Goal: Task Accomplishment & Management: Manage account settings

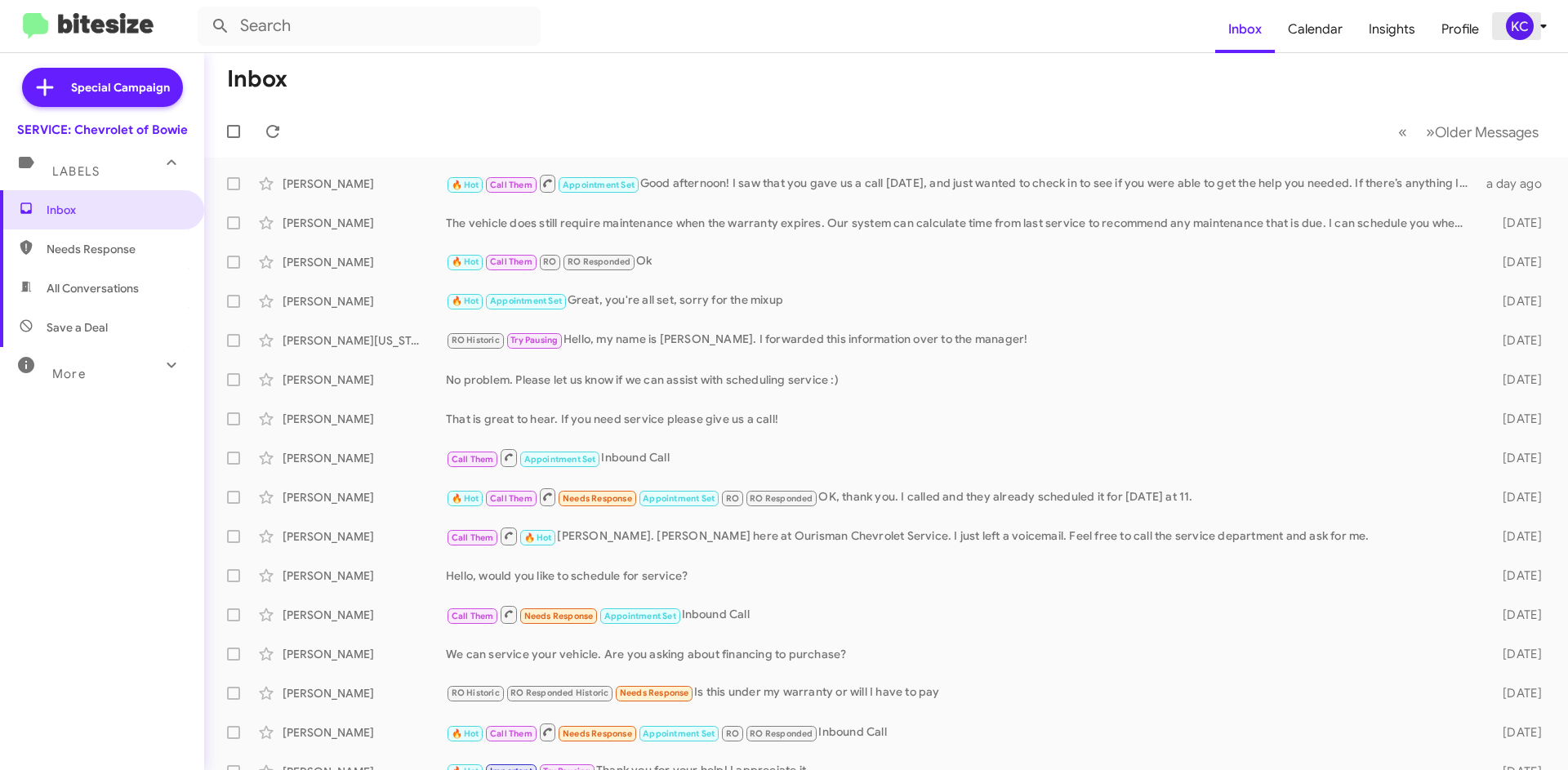
click at [1511, 22] on div "KC" at bounding box center [1520, 26] width 28 height 28
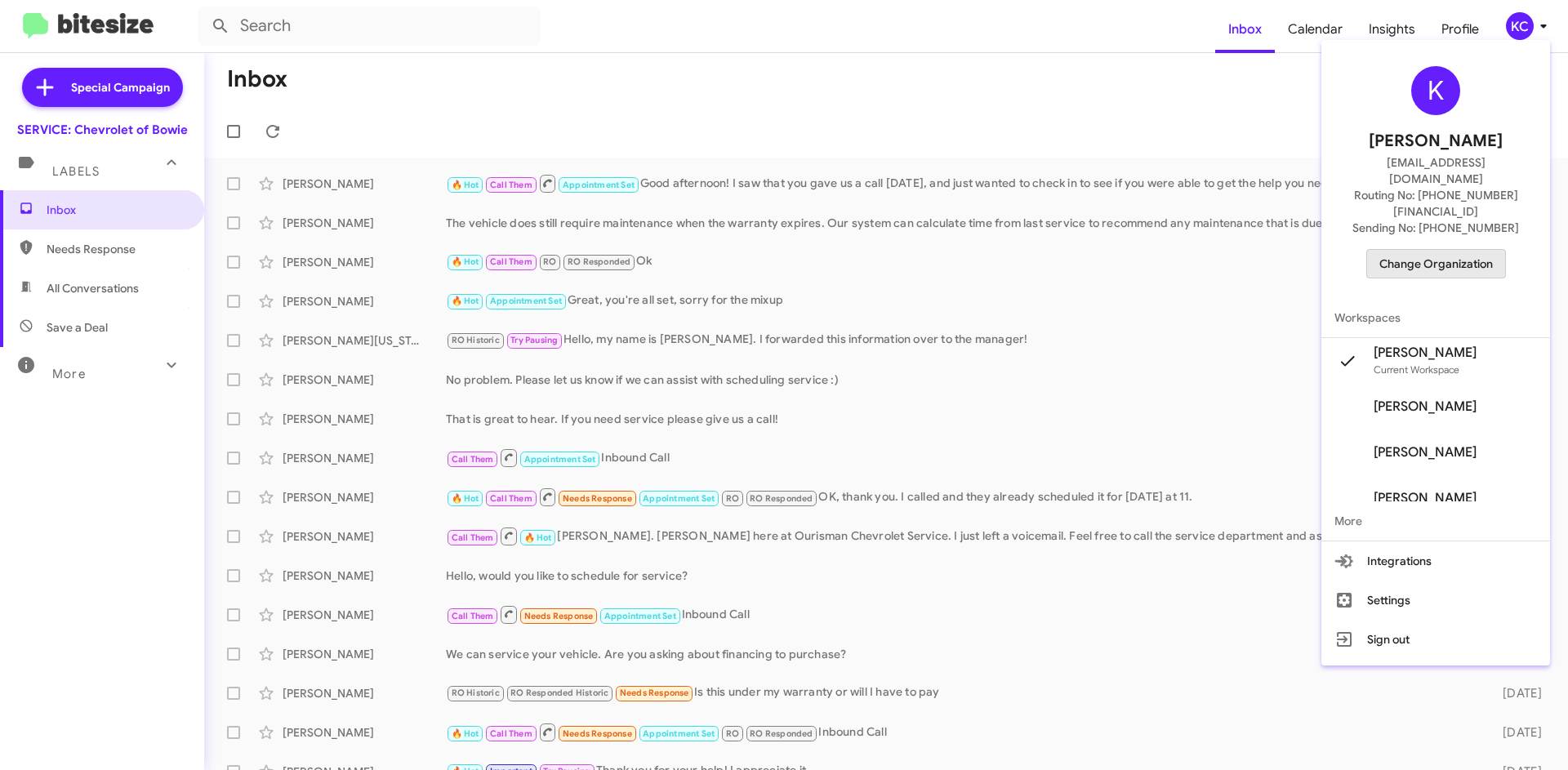
click at [1464, 250] on span "Change Organization" at bounding box center [1436, 263] width 114 height 28
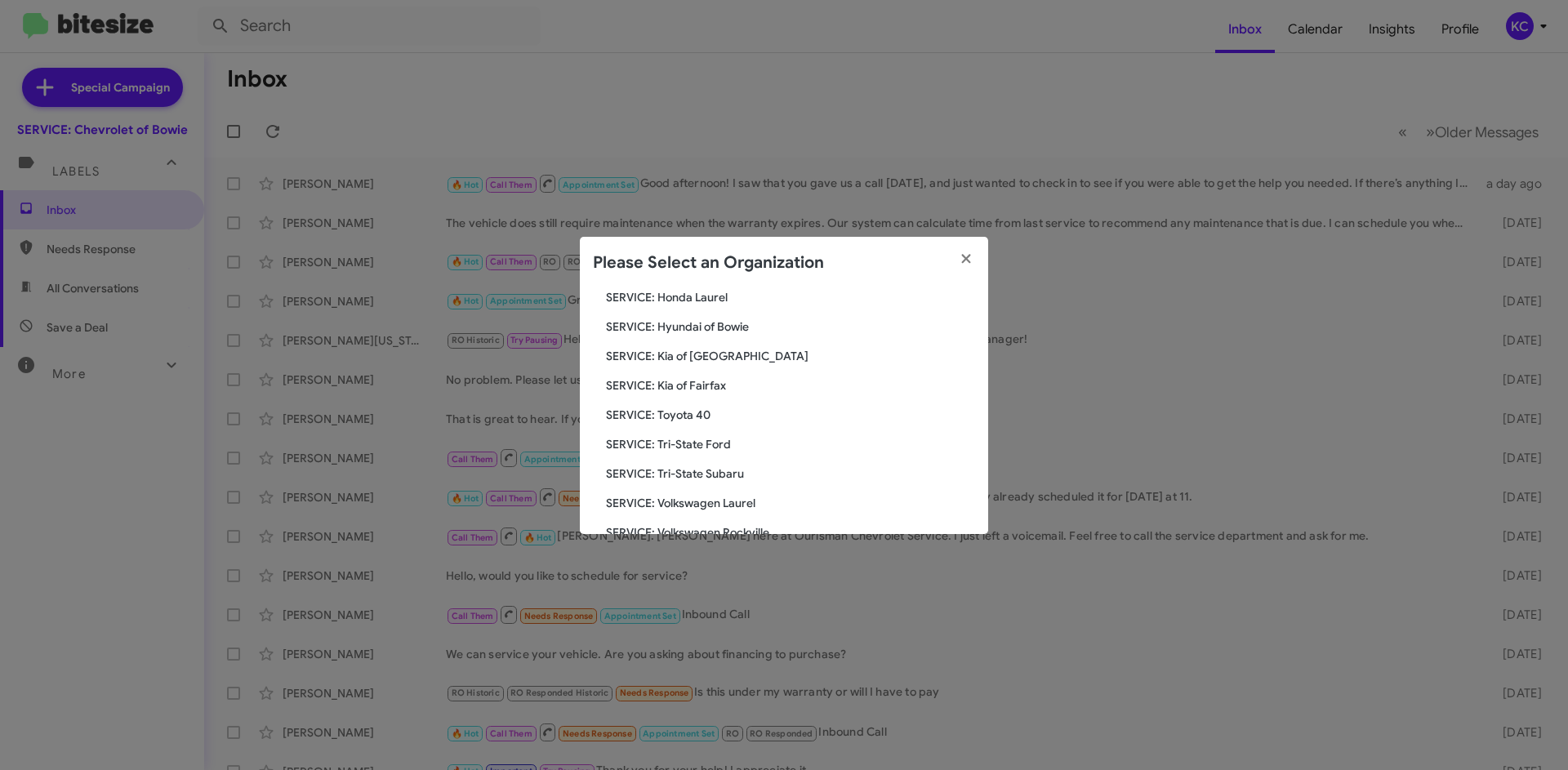
scroll to position [272, 0]
click at [723, 436] on span "SERVICE: Tri-State Subaru" at bounding box center [791, 441] width 369 height 17
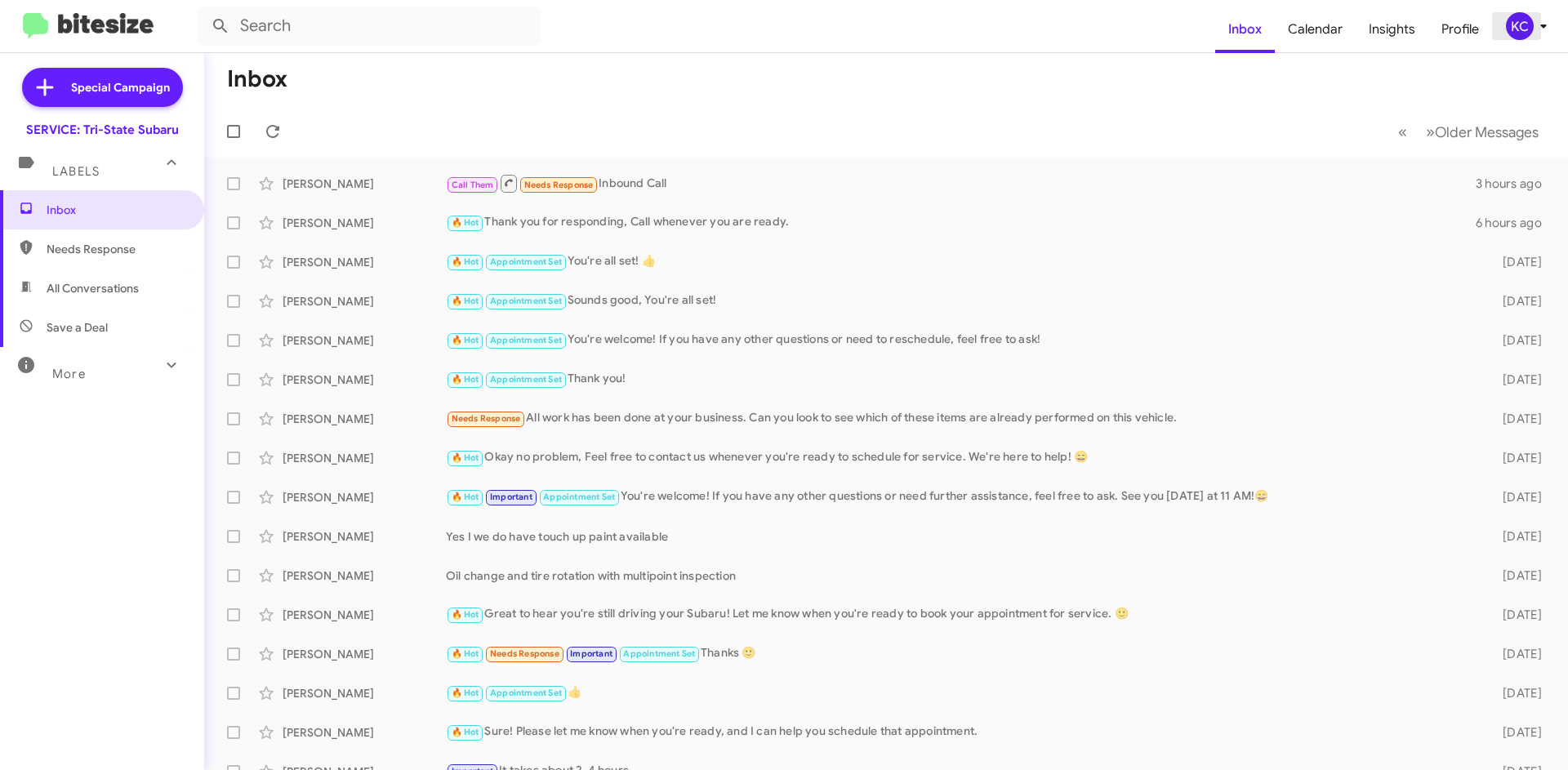
click at [1517, 23] on div "KC" at bounding box center [1520, 26] width 28 height 28
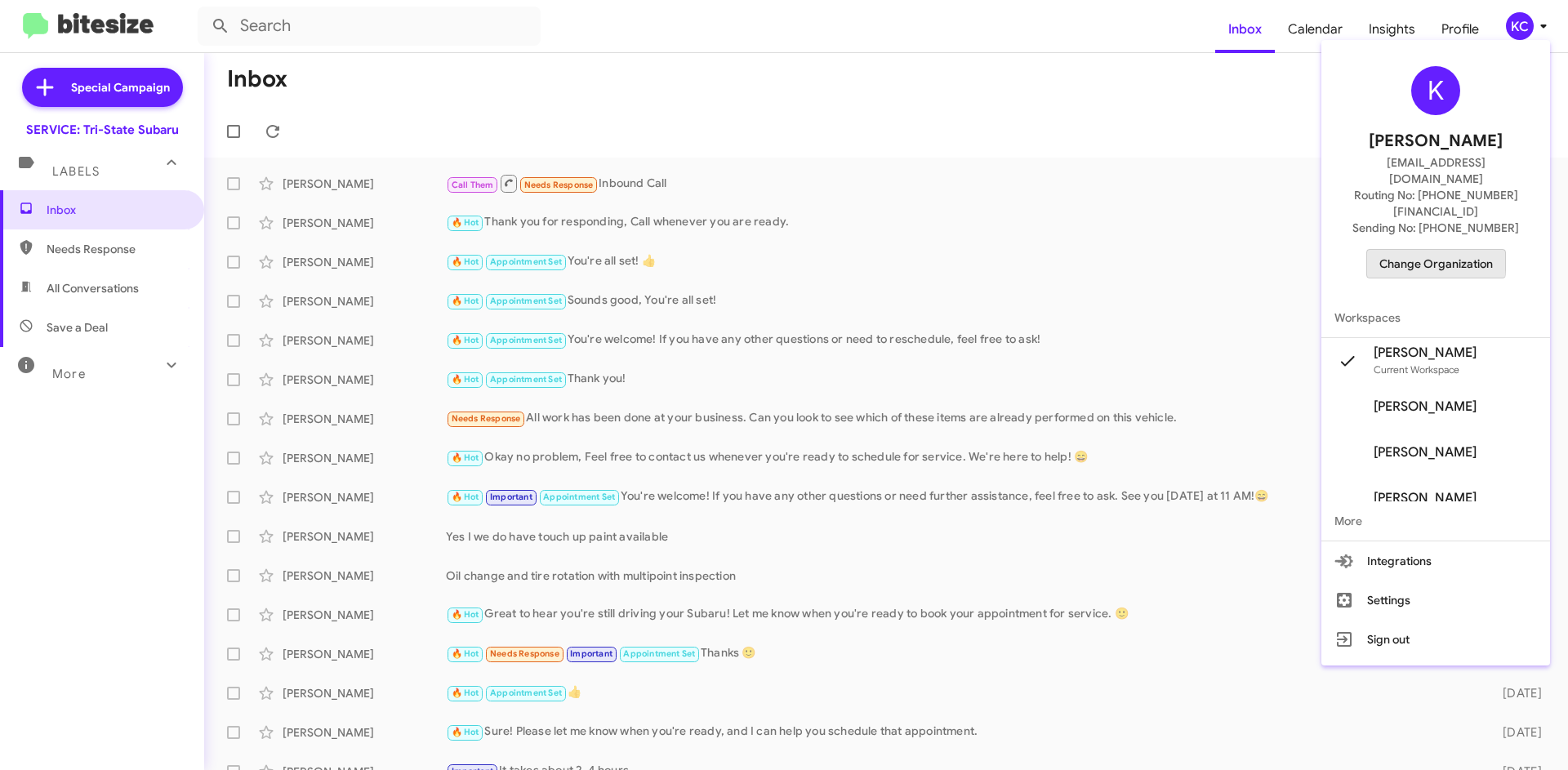
click at [1433, 250] on span "Change Organization" at bounding box center [1436, 263] width 114 height 28
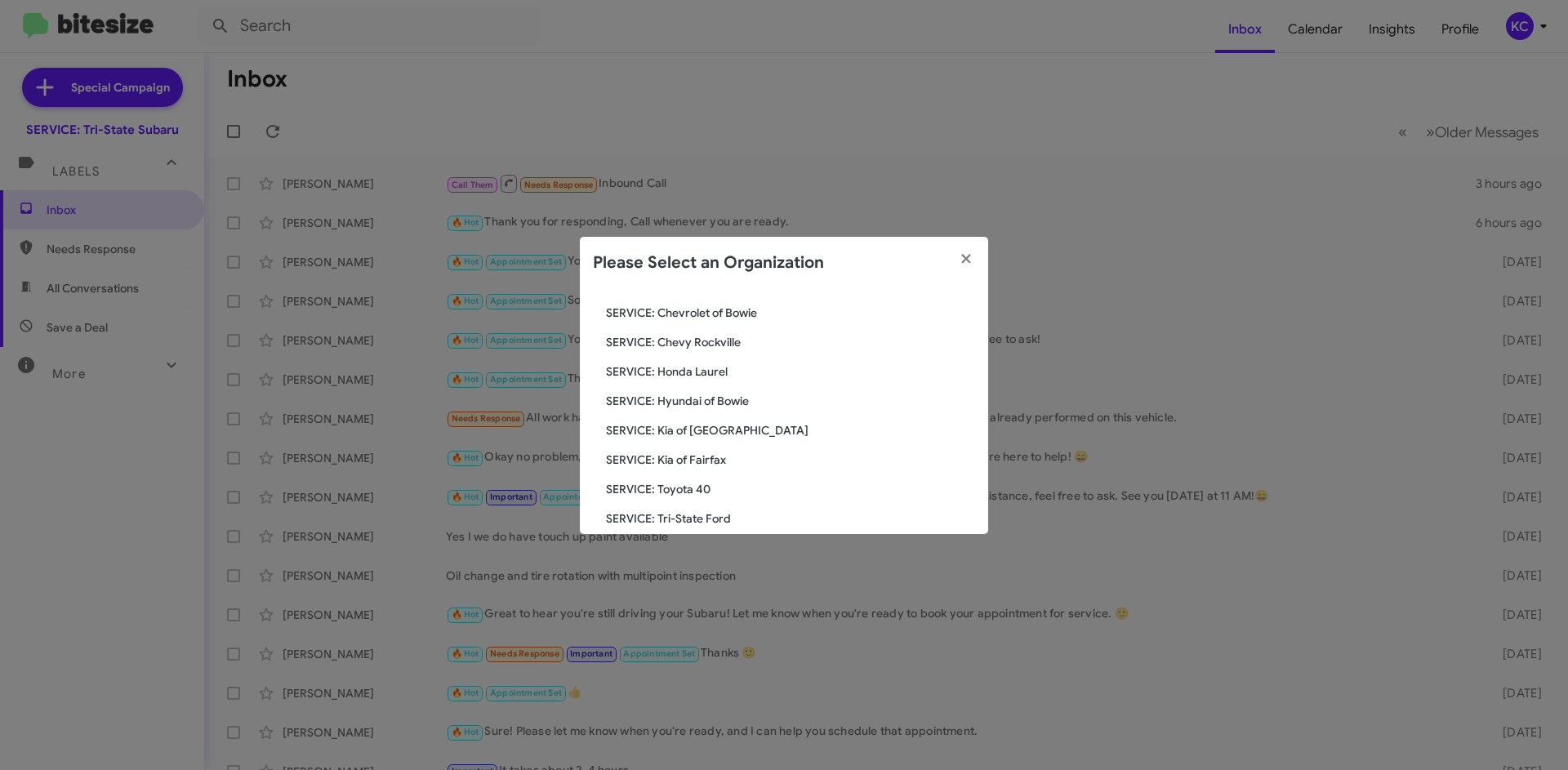
scroll to position [245, 0]
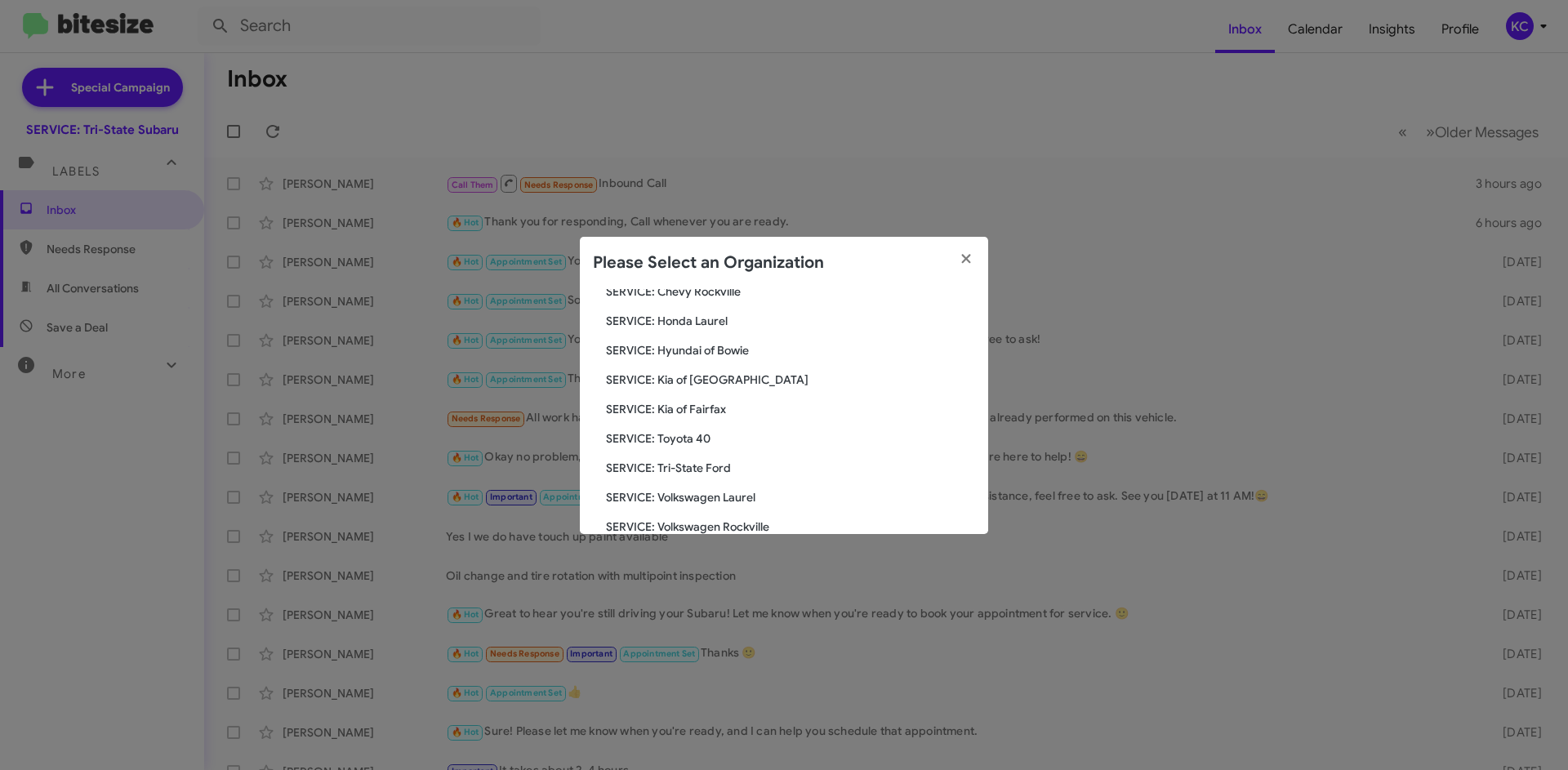
click at [678, 467] on span "SERVICE: Tri-State Ford" at bounding box center [791, 468] width 369 height 17
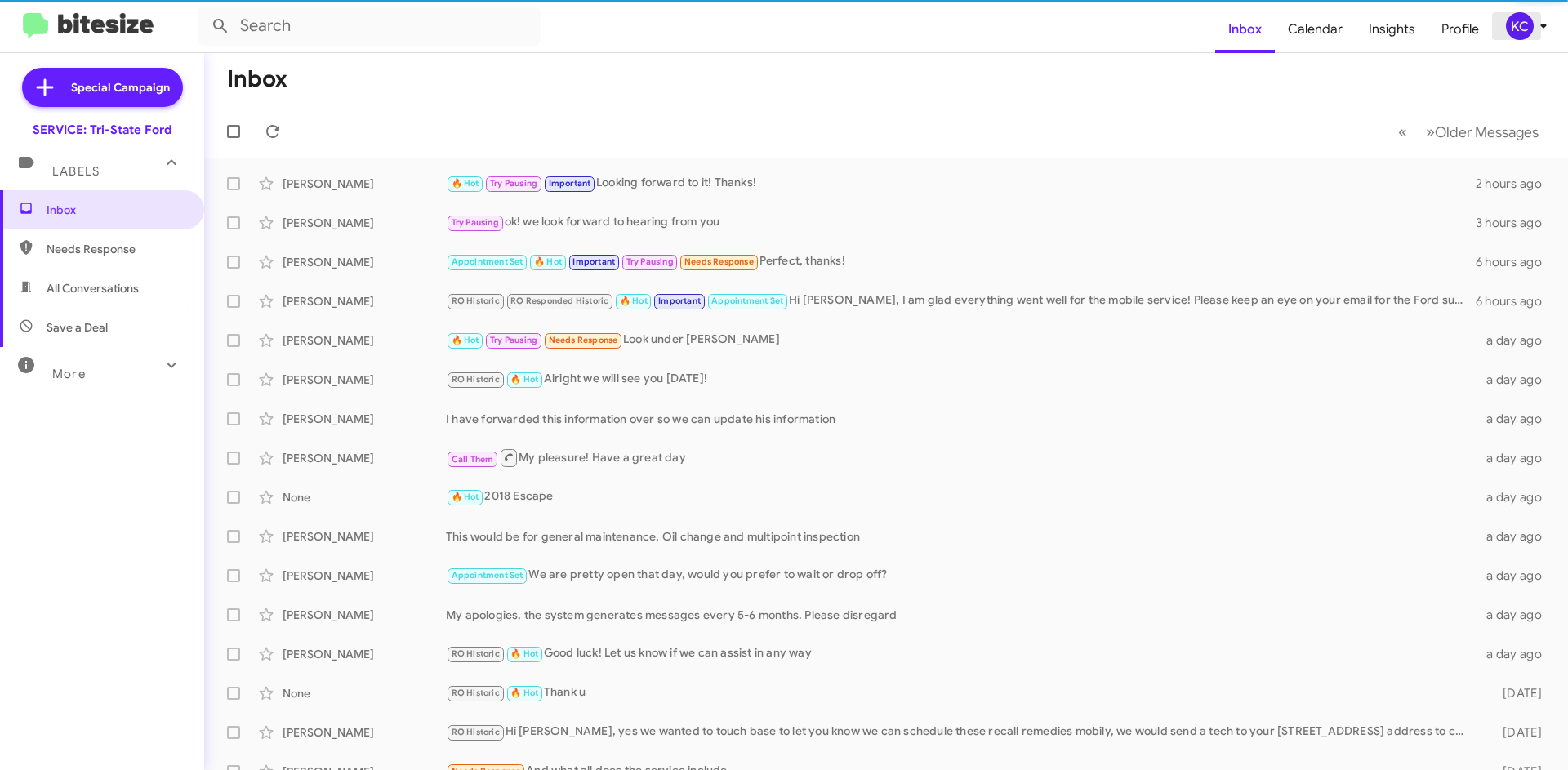
click at [1512, 26] on div "KC" at bounding box center [1520, 26] width 28 height 28
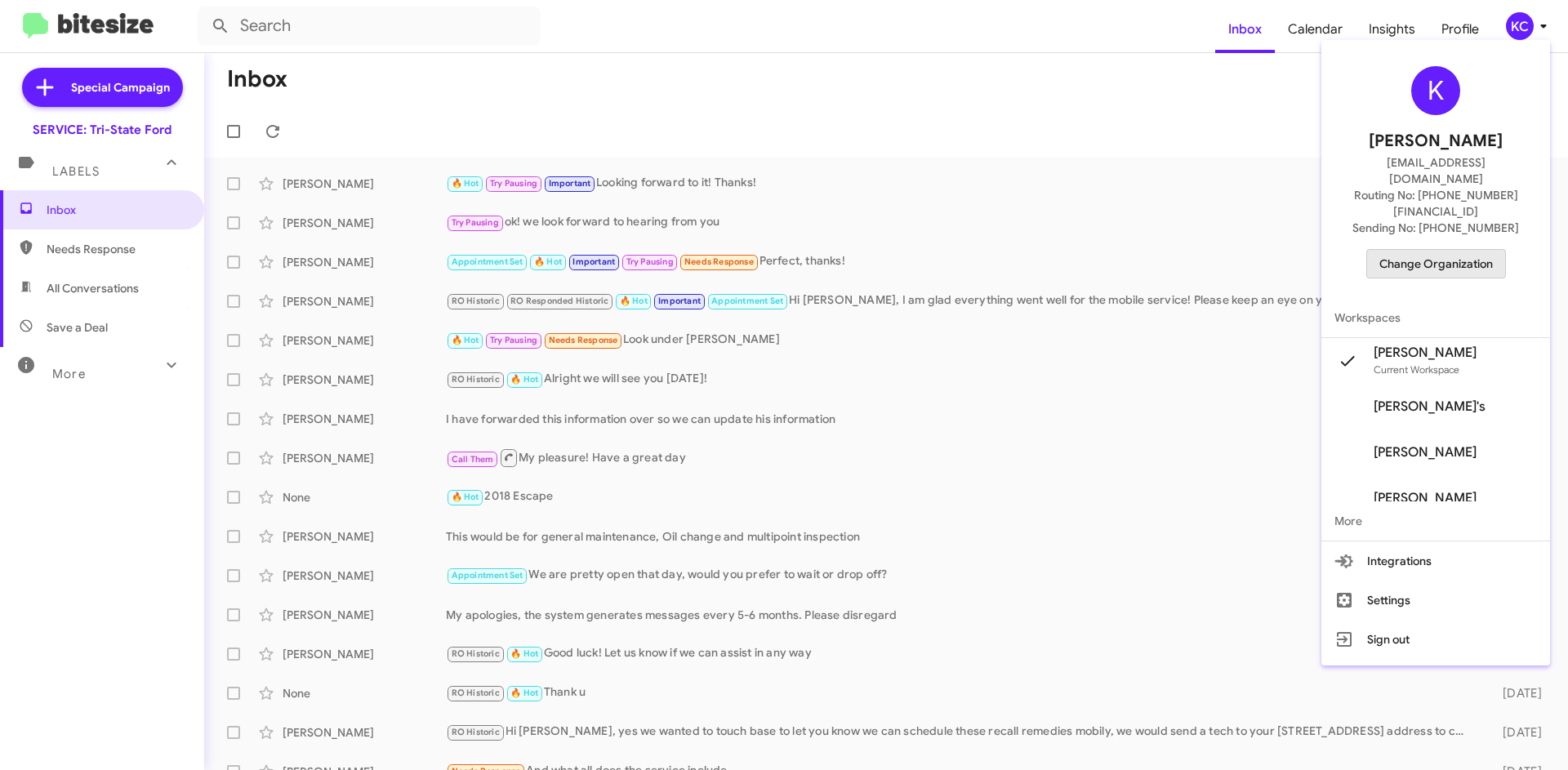
click at [1457, 250] on span "Change Organization" at bounding box center [1436, 263] width 114 height 28
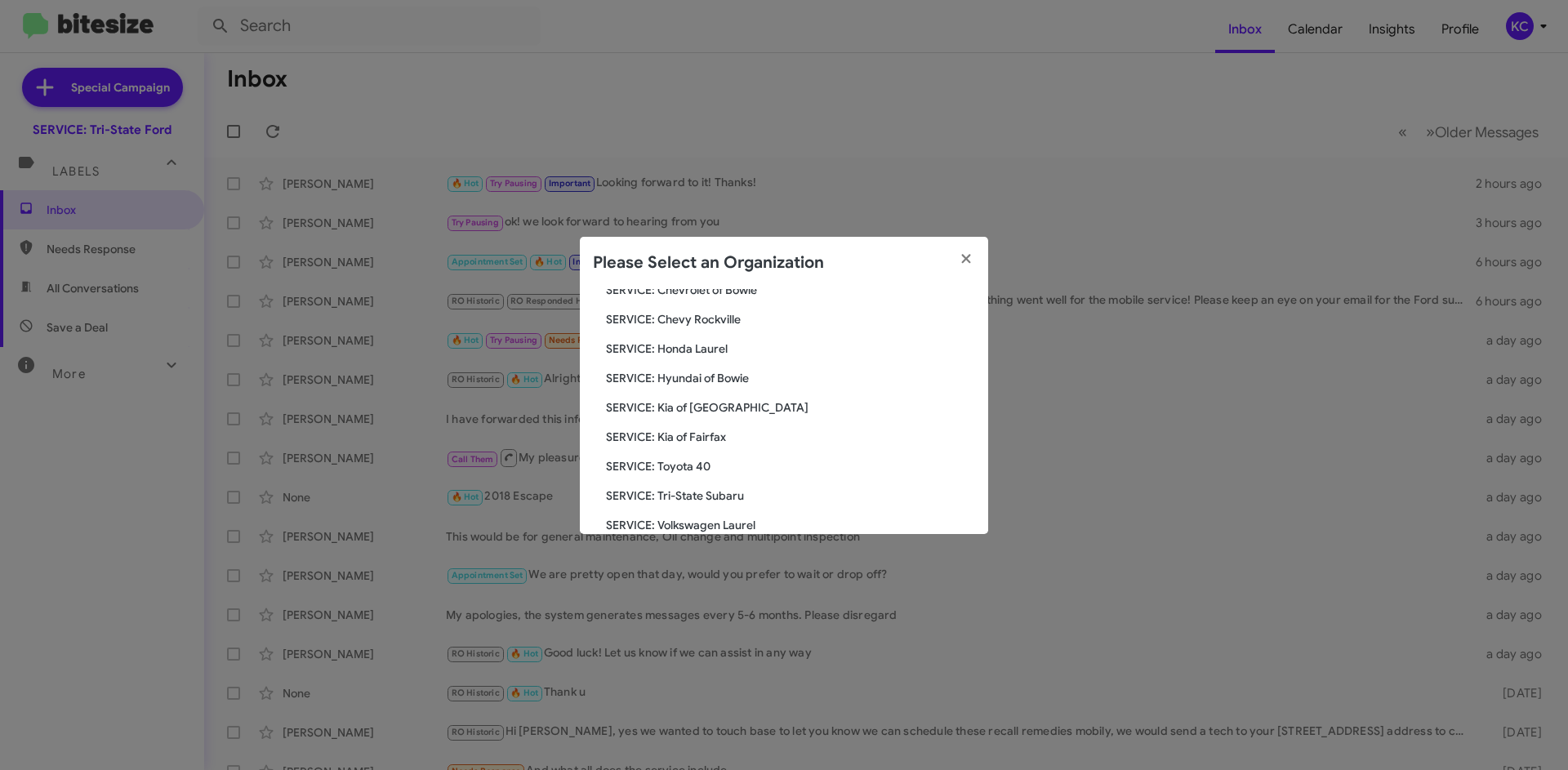
scroll to position [245, 0]
click at [713, 438] on span "SERVICE: Toyota 40" at bounding box center [791, 438] width 369 height 17
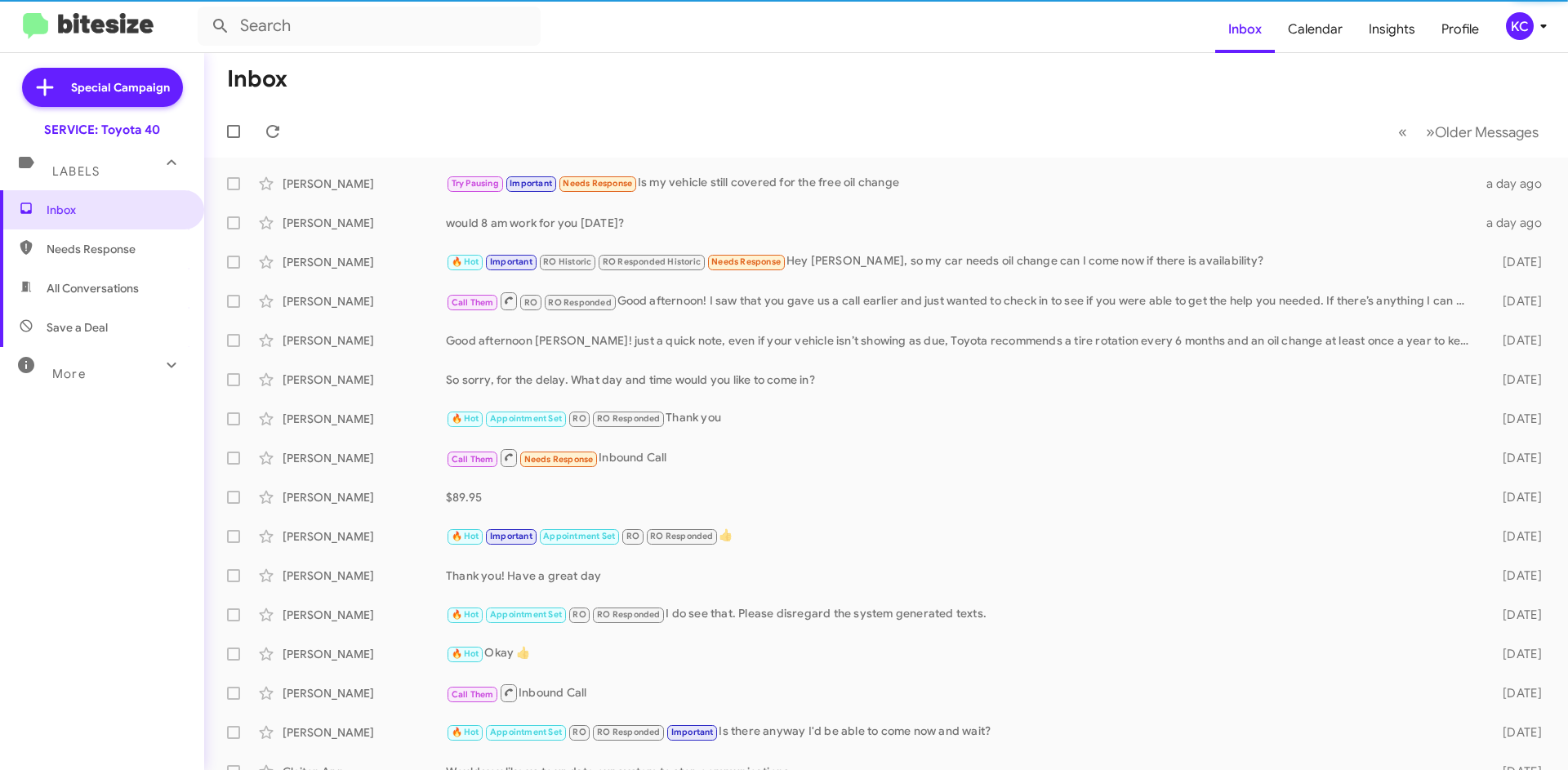
click at [1516, 35] on div "KC" at bounding box center [1520, 26] width 28 height 28
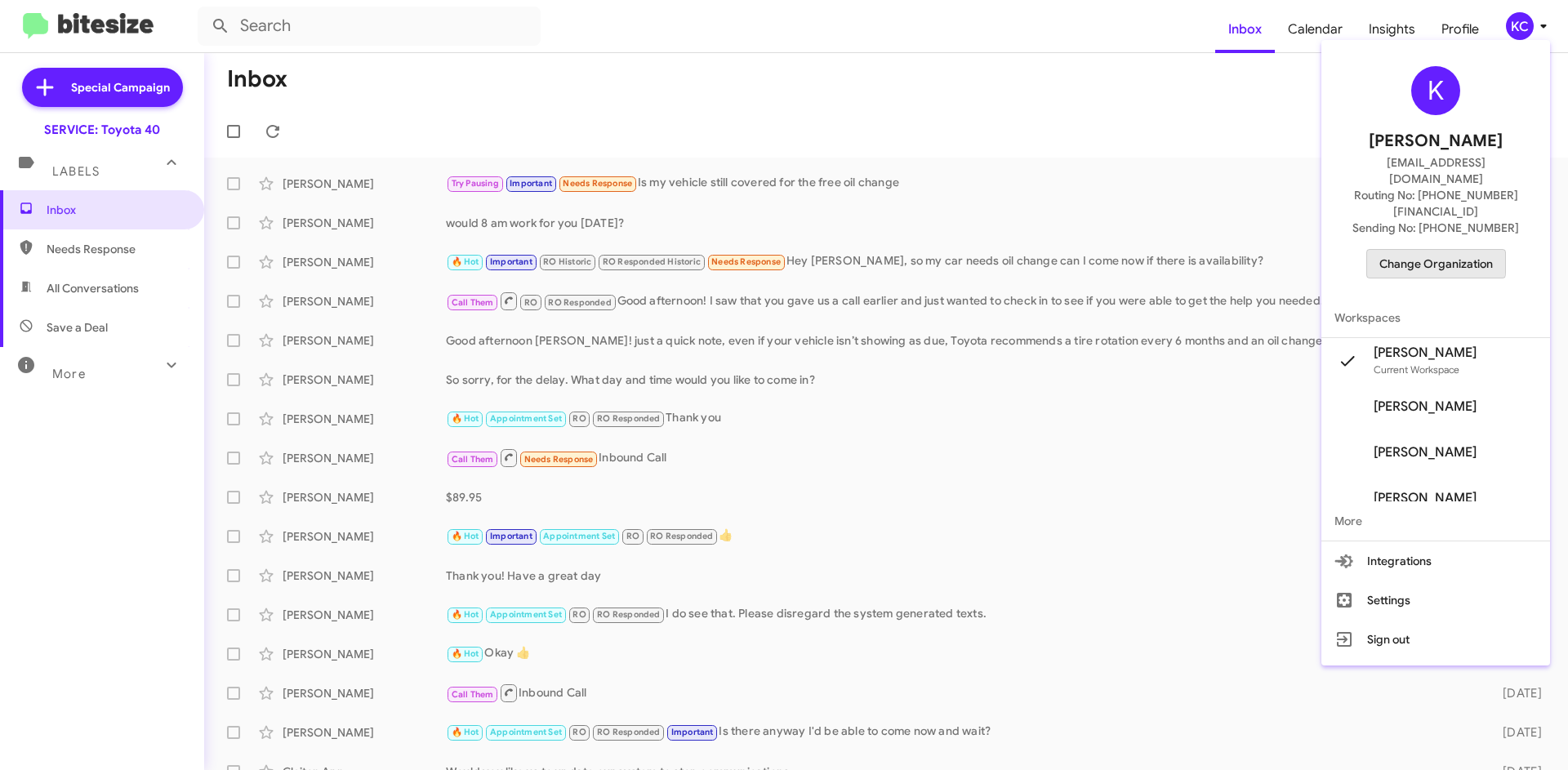
click at [1413, 250] on span "Change Organization" at bounding box center [1436, 263] width 114 height 28
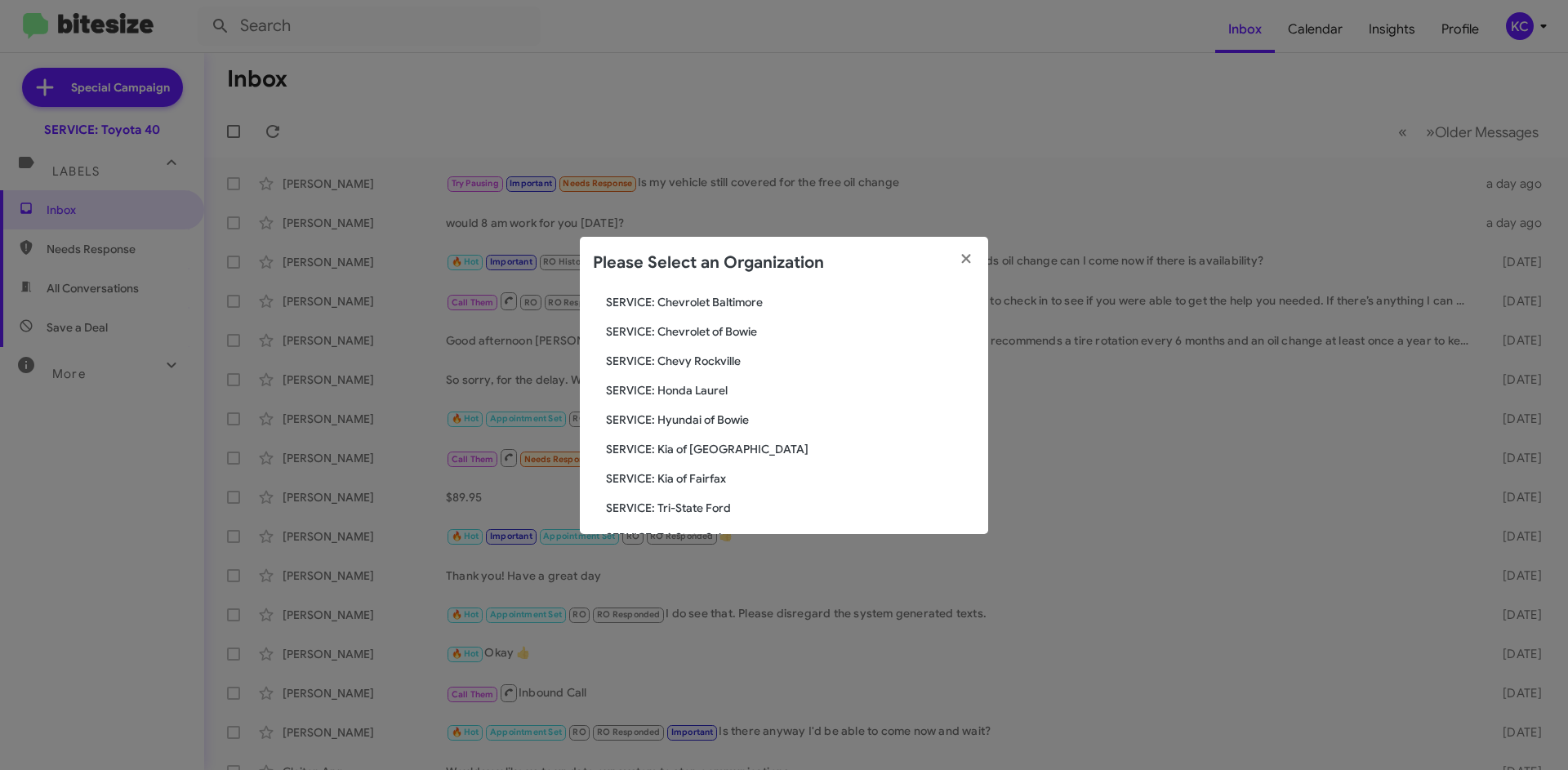
scroll to position [245, 0]
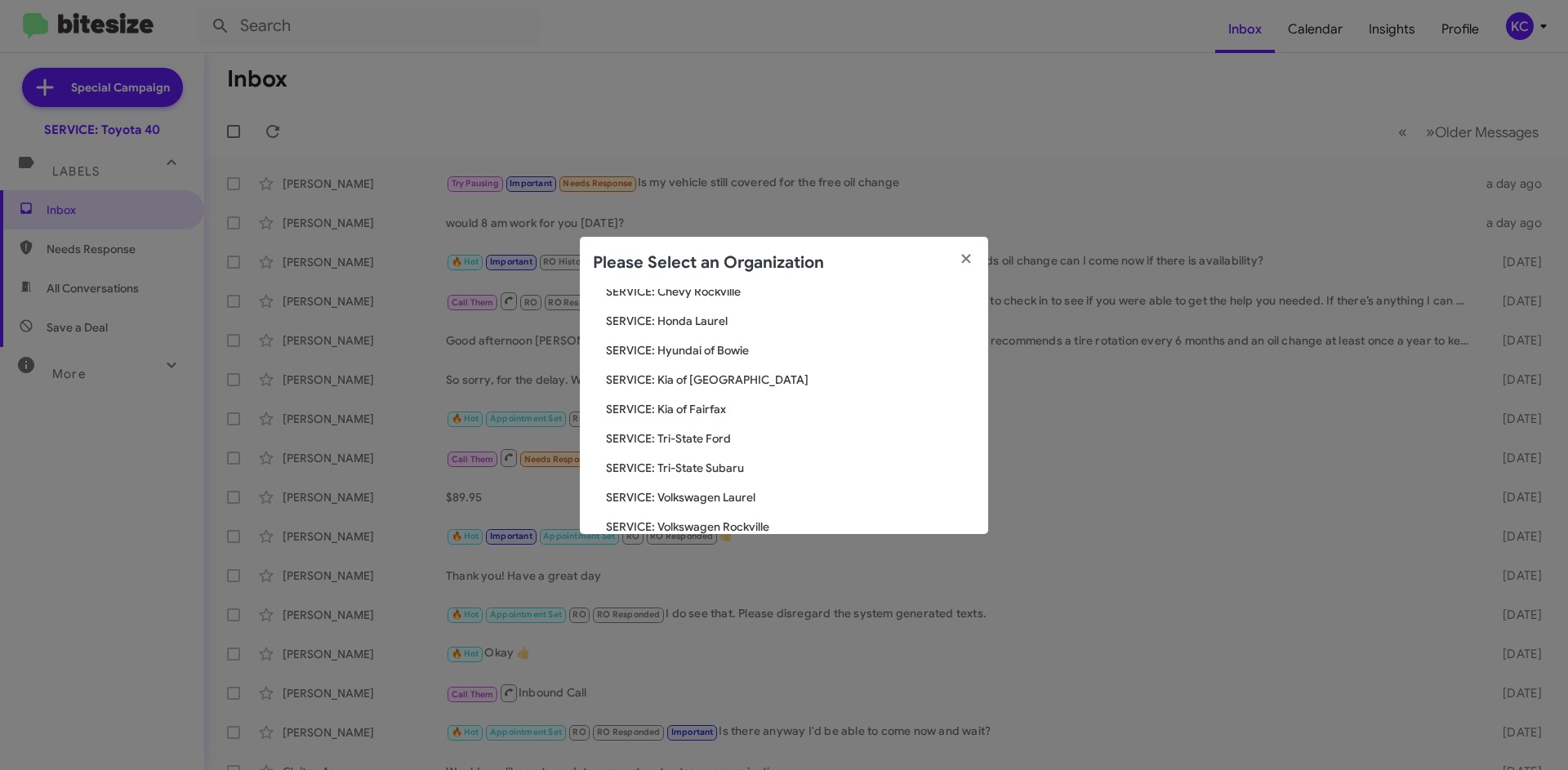
click at [707, 408] on span "SERVICE: Kia of Fairfax" at bounding box center [791, 409] width 369 height 17
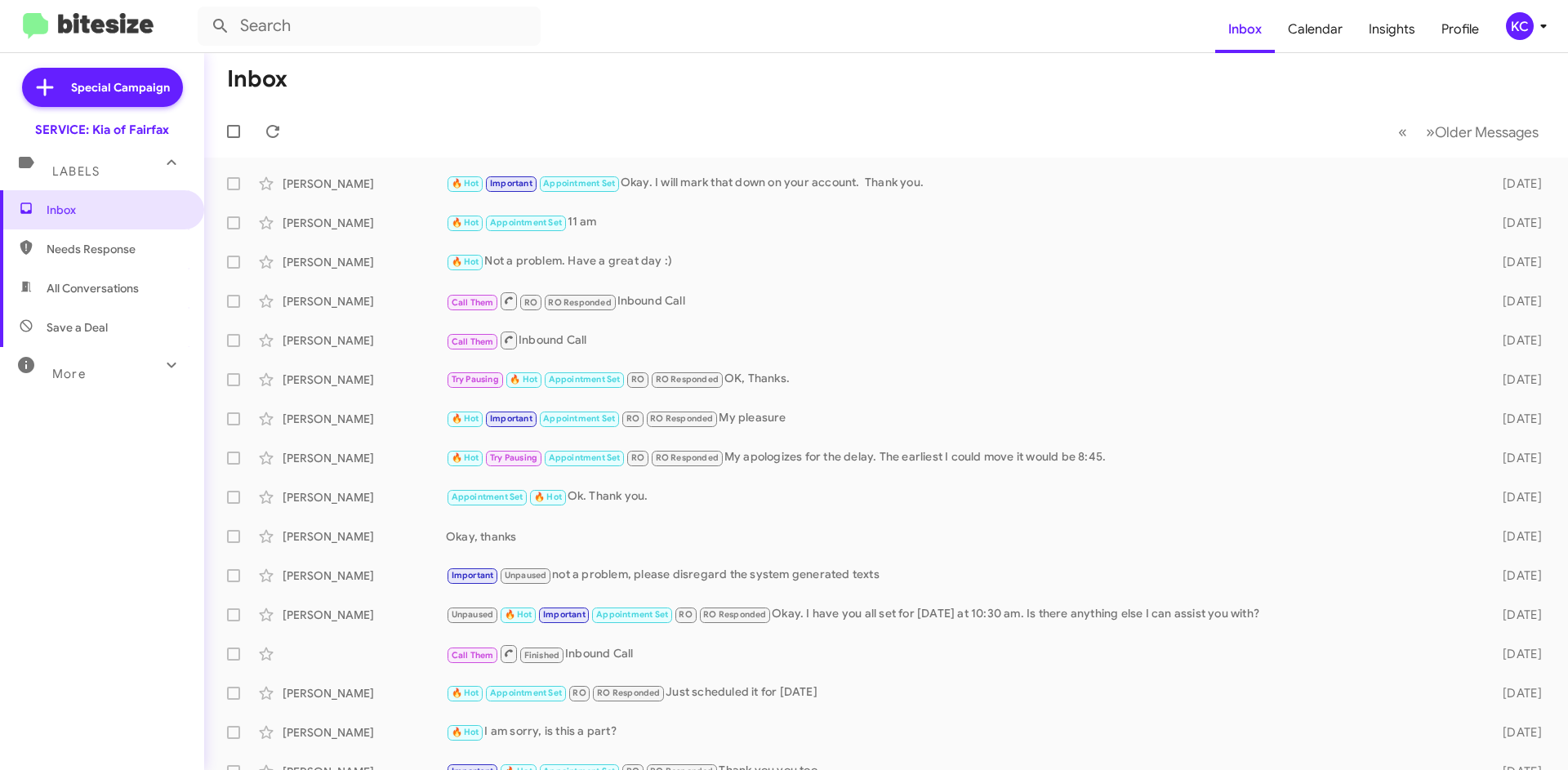
click at [1515, 25] on div "KC" at bounding box center [1520, 26] width 28 height 28
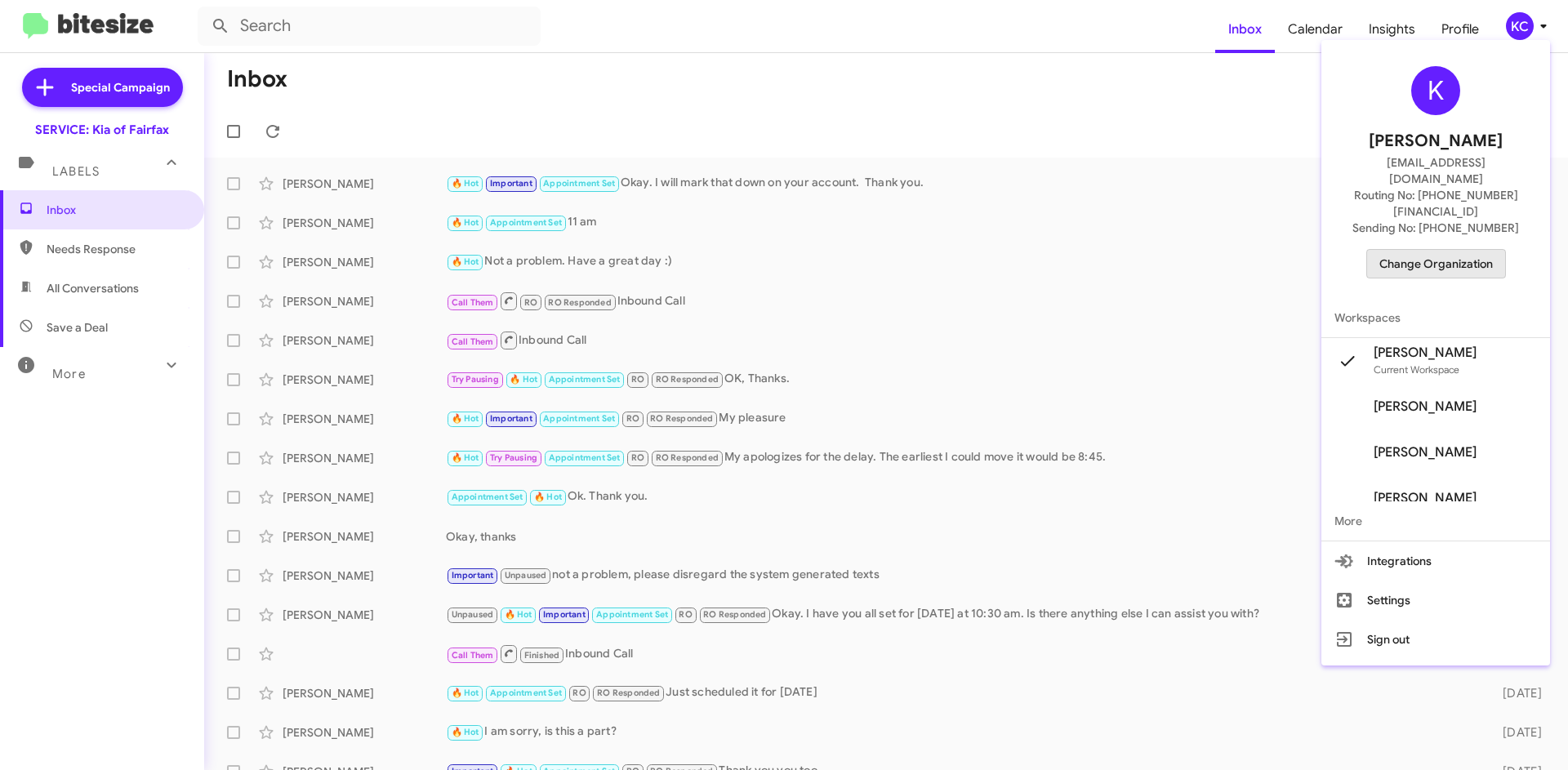
click at [1475, 250] on span "Change Organization" at bounding box center [1436, 263] width 114 height 28
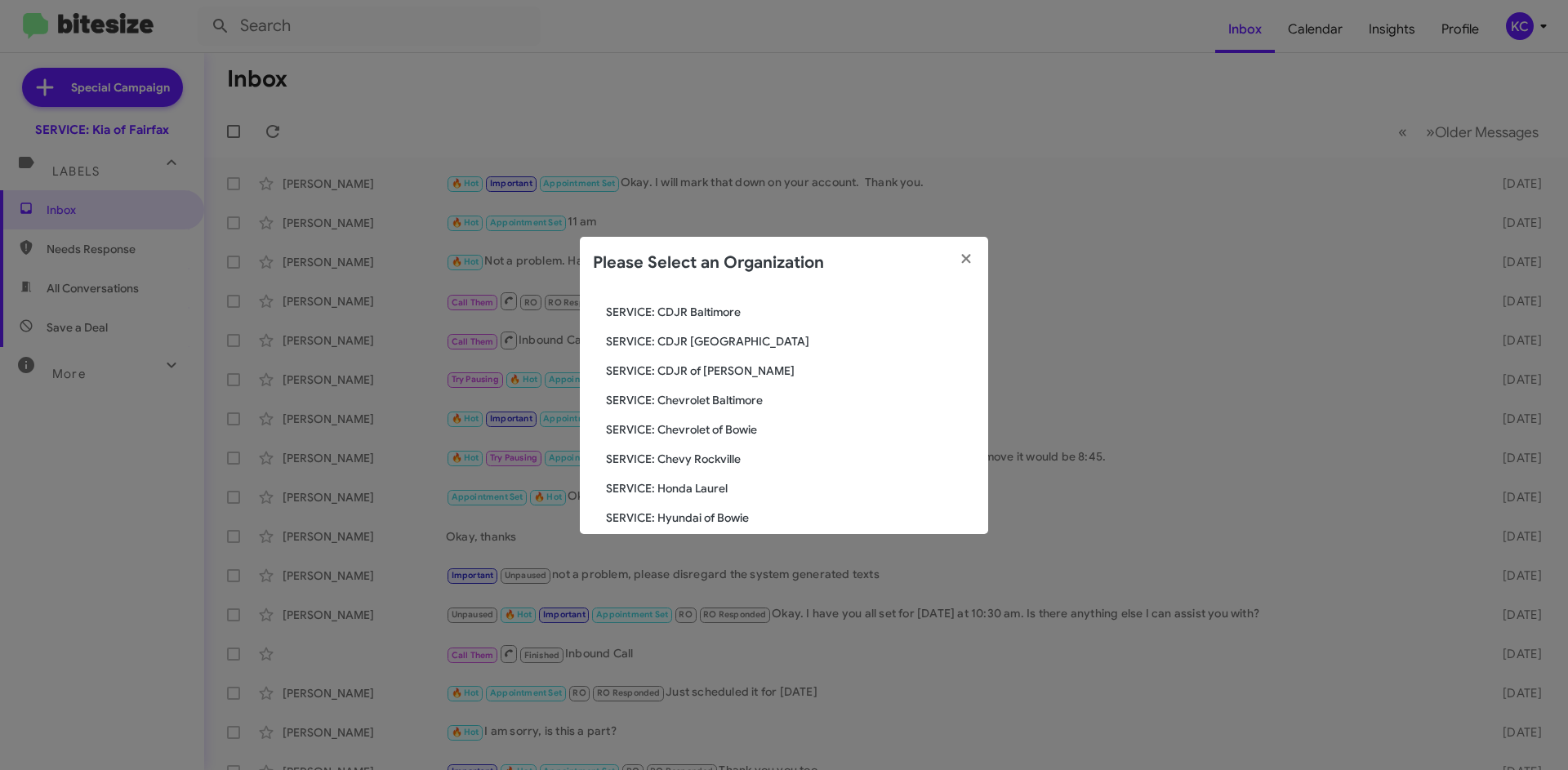
scroll to position [164, 0]
drag, startPoint x: 732, startPoint y: 335, endPoint x: 753, endPoint y: 408, distance: 76.0
click at [753, 408] on div "Search SERVICE: Kia of Fairfax Current Org SERVICE: CDJR Baltimore SERVICE: CDJ…" at bounding box center [784, 411] width 408 height 245
click at [750, 433] on span "SERVICE: Hyundai of Bowie" at bounding box center [791, 432] width 369 height 17
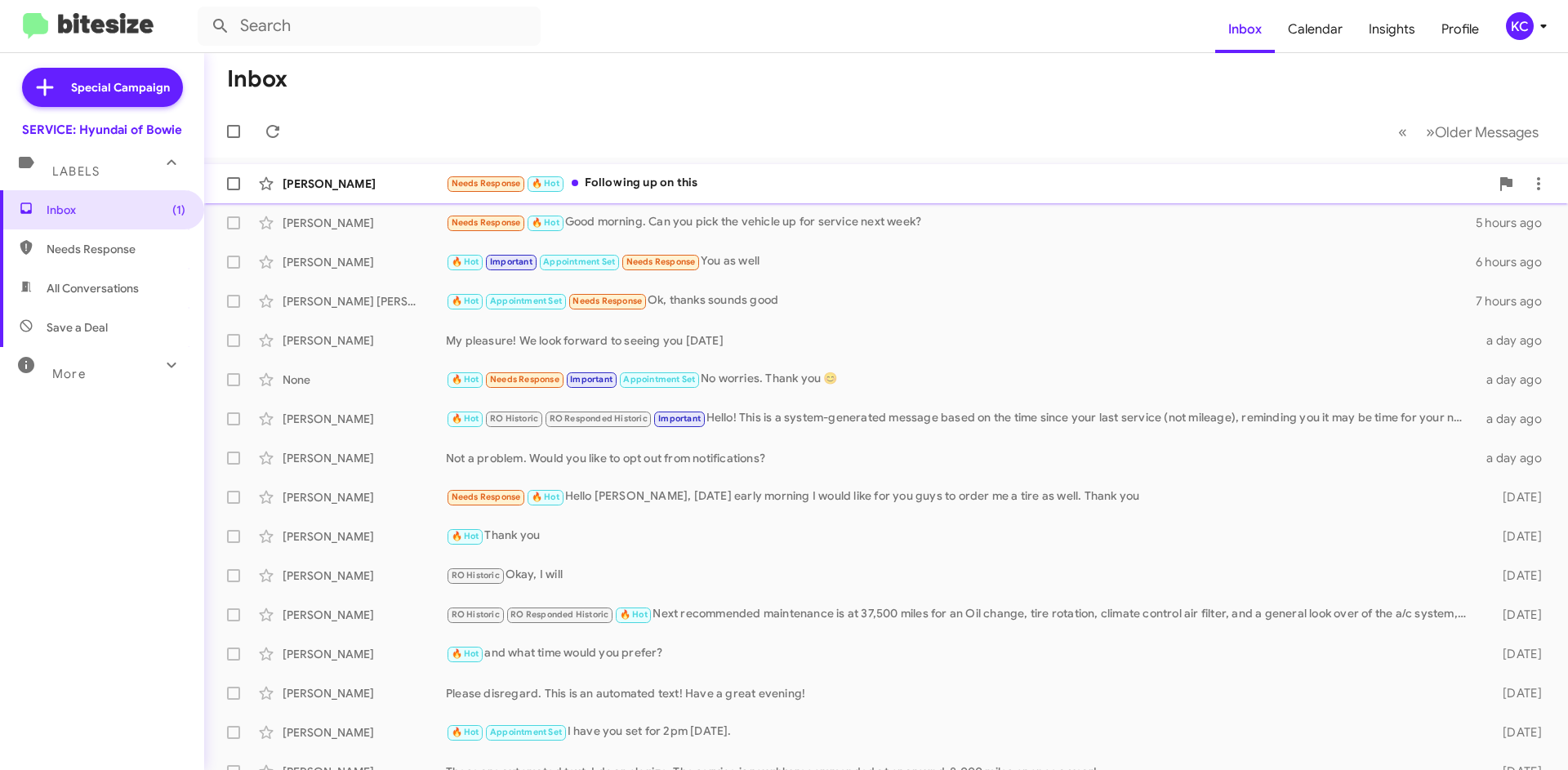
click at [706, 177] on div "Needs Response 🔥 Hot Following up on this" at bounding box center [968, 183] width 1044 height 18
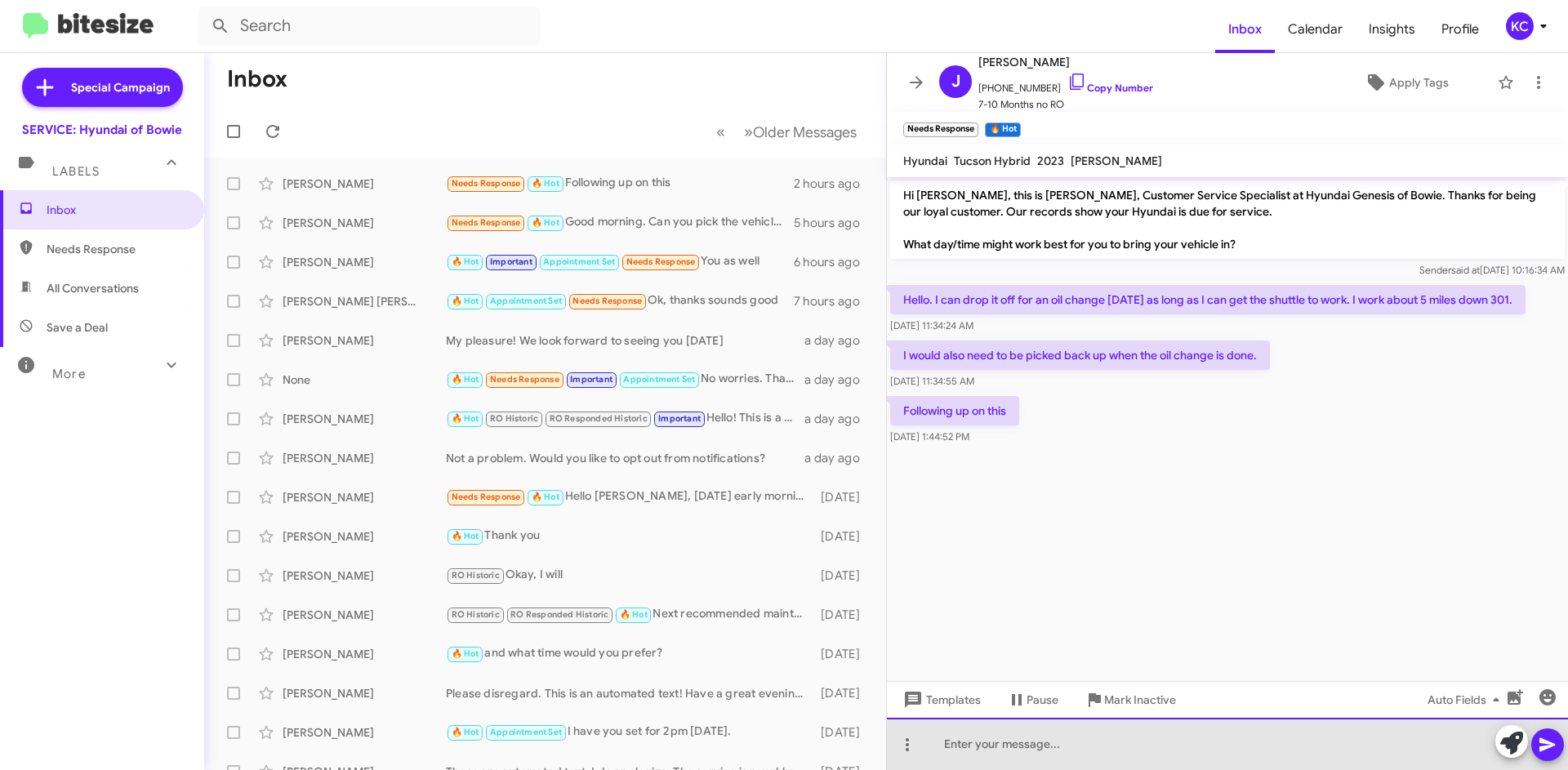
click at [1038, 745] on div at bounding box center [1227, 743] width 681 height 53
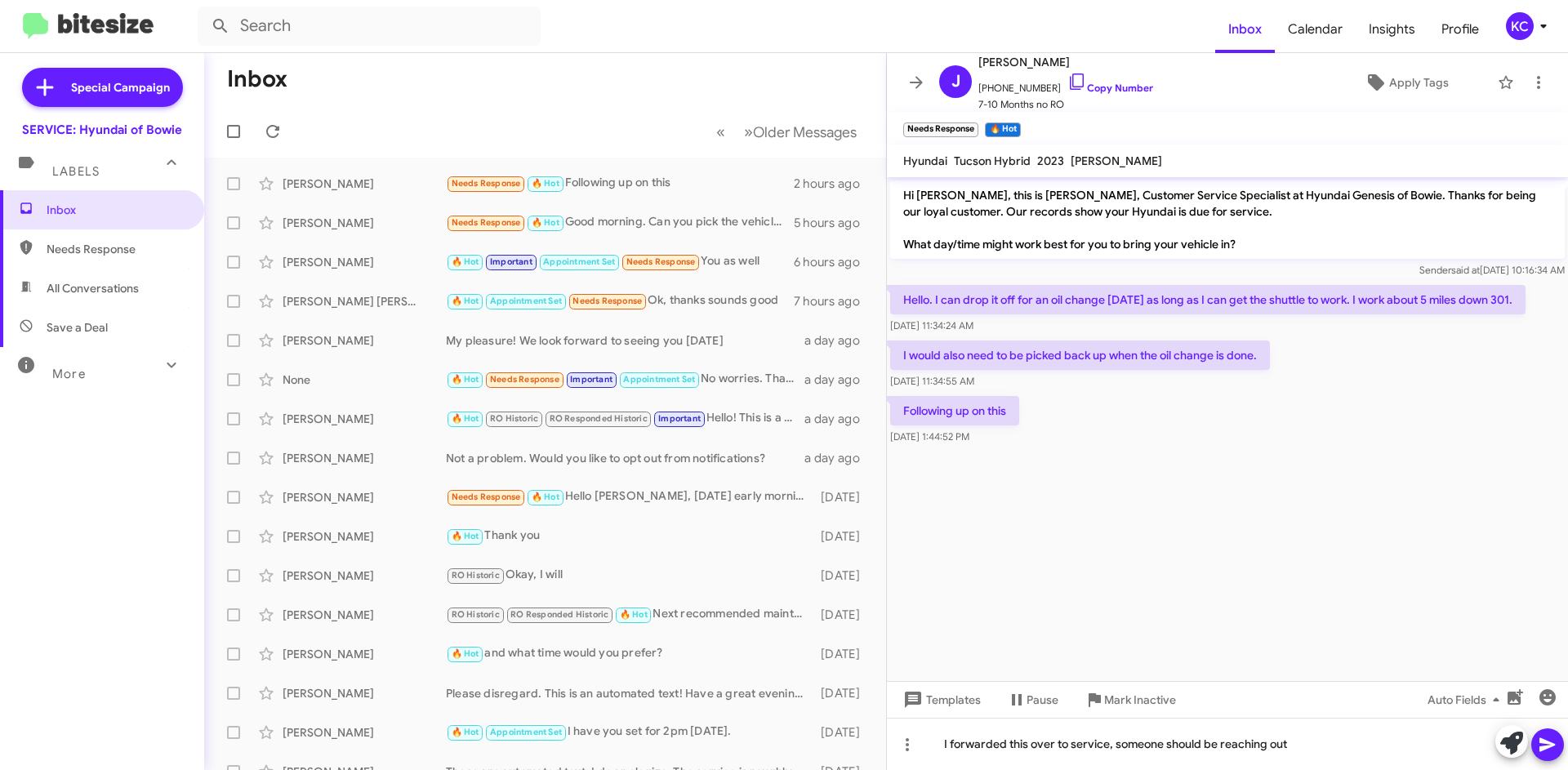
click at [1550, 746] on icon at bounding box center [1547, 745] width 16 height 14
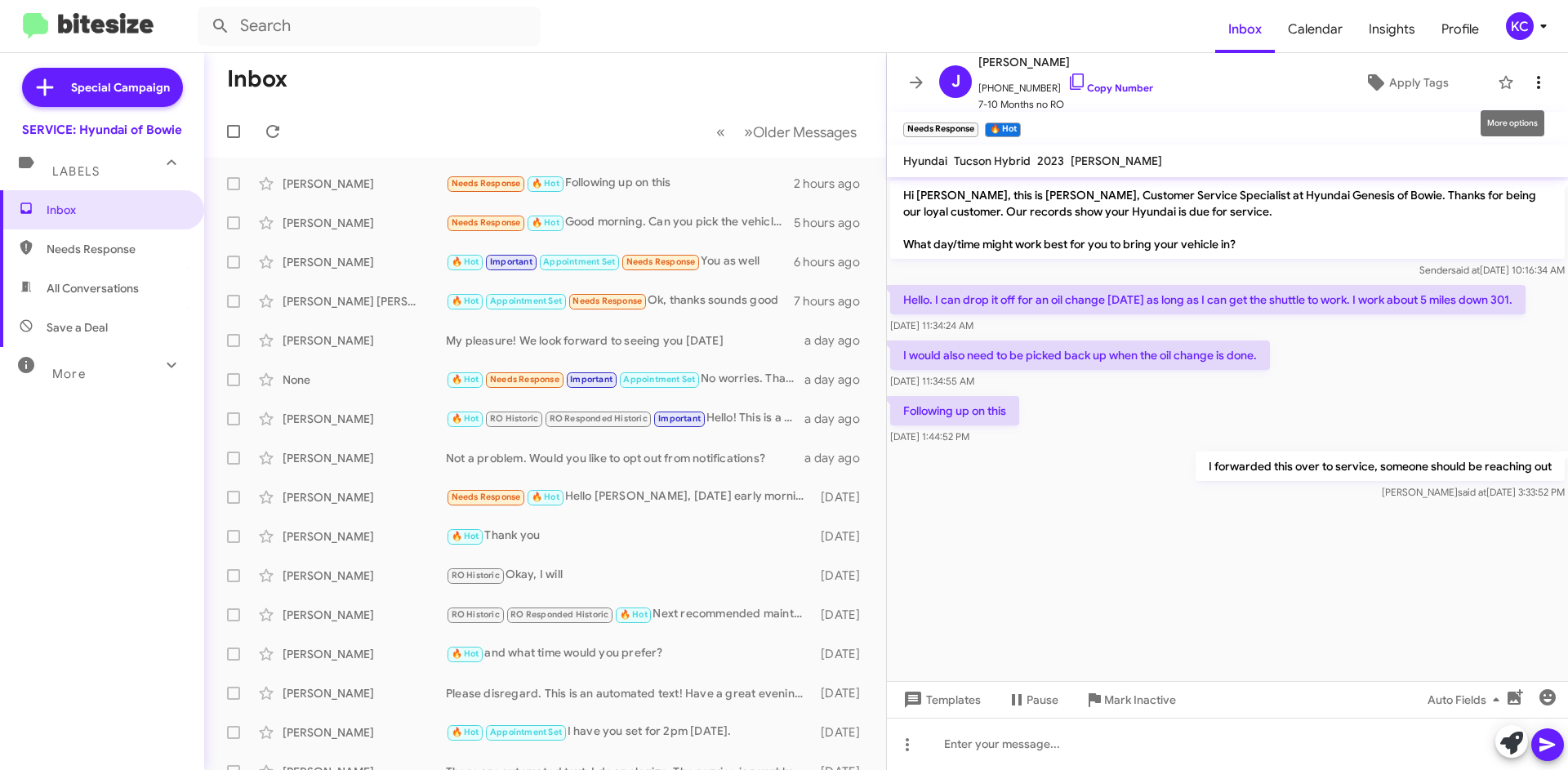
click at [1531, 88] on icon at bounding box center [1538, 82] width 19 height 19
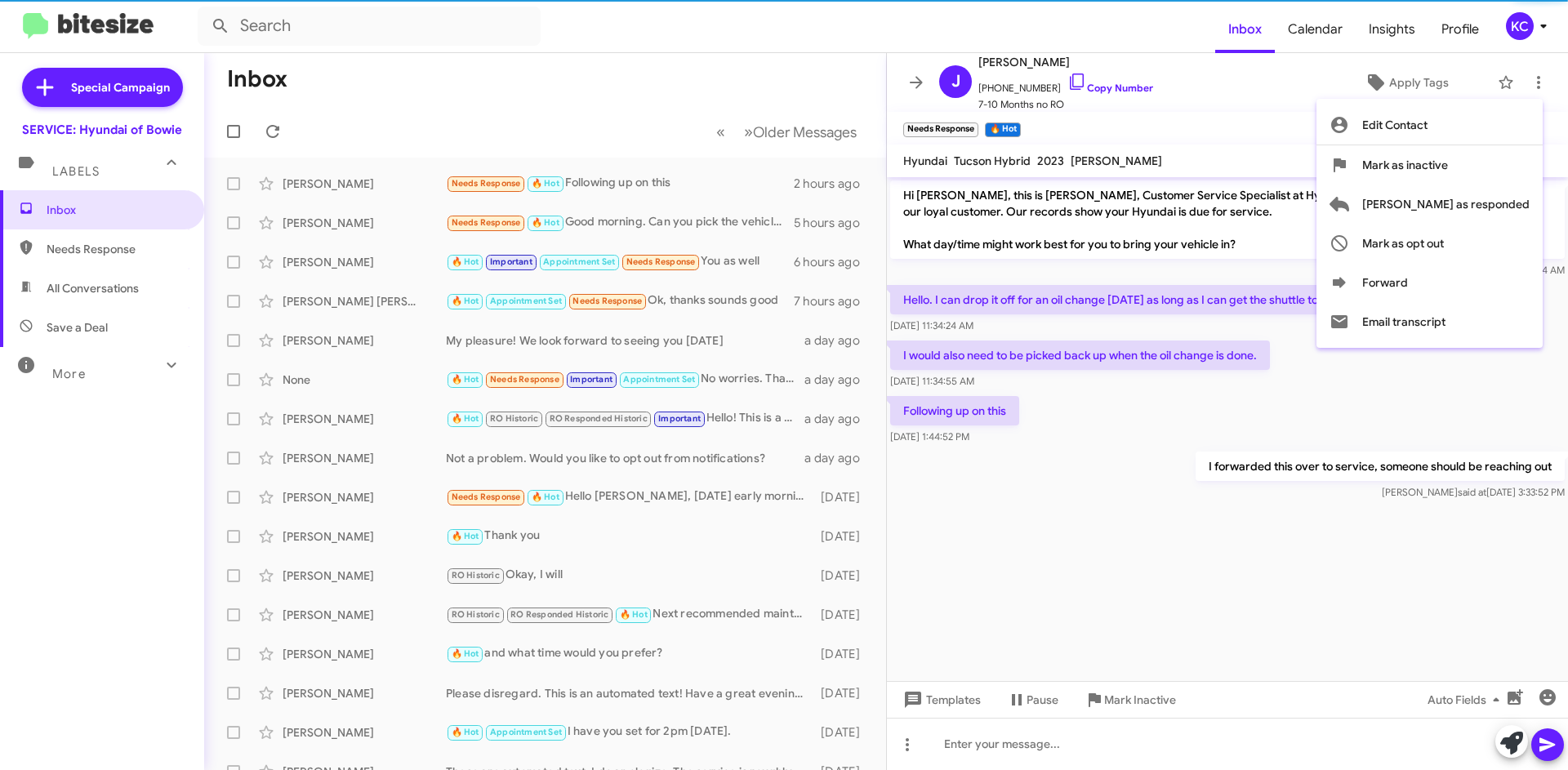
click at [1510, 16] on div at bounding box center [784, 385] width 1568 height 770
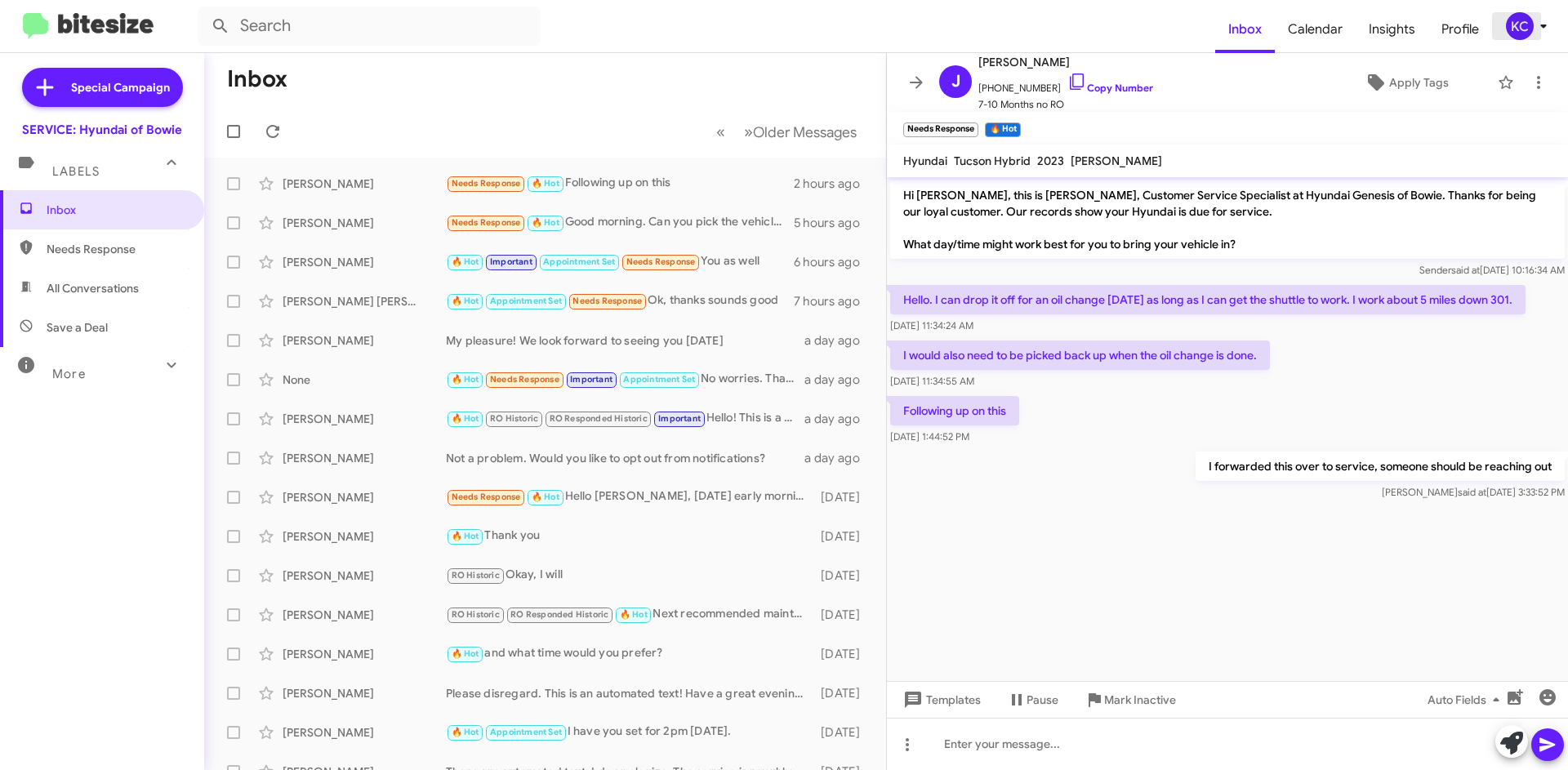
click at [1515, 25] on div "KC" at bounding box center [1520, 26] width 28 height 28
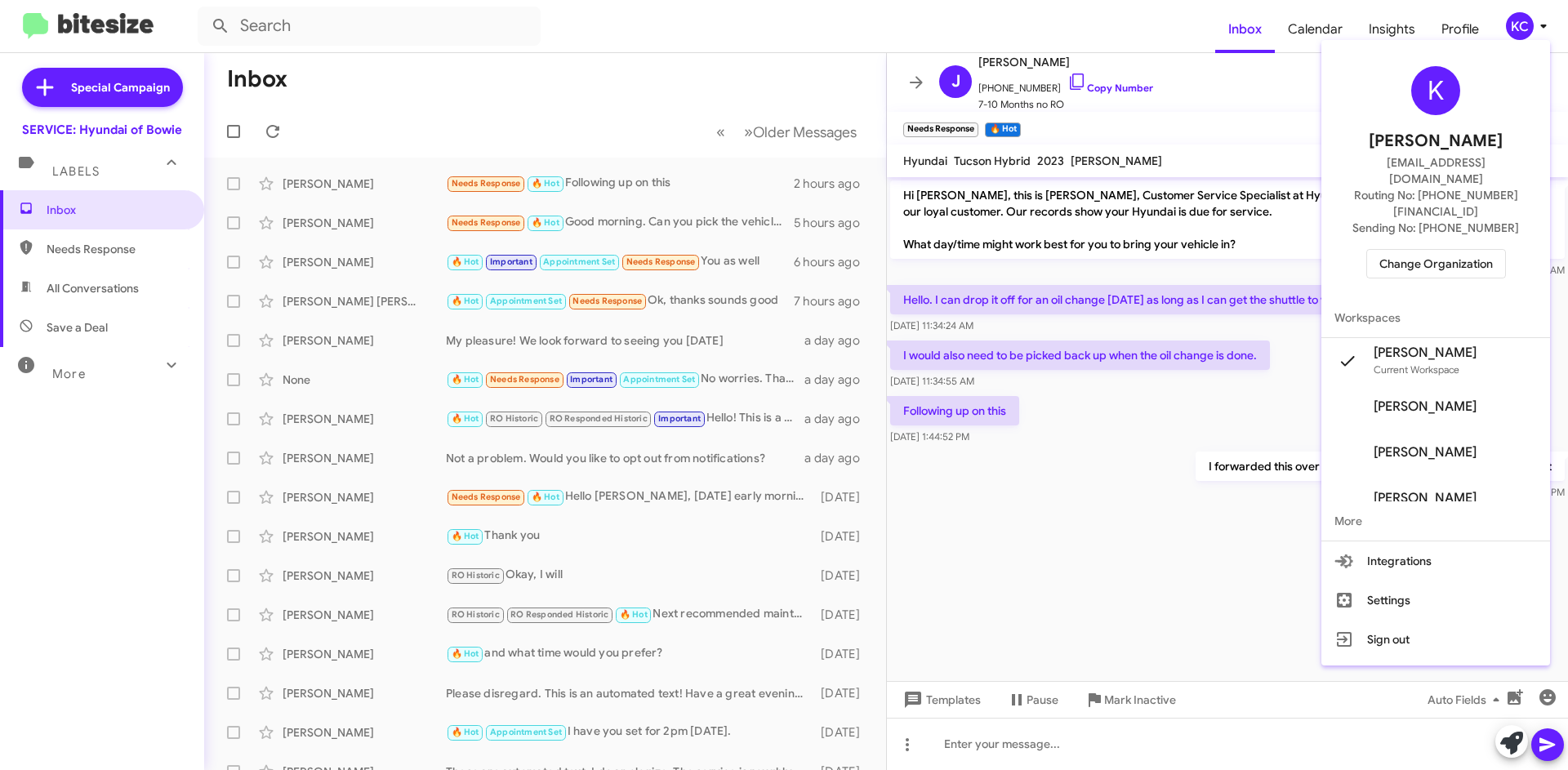
click at [1448, 250] on span "Change Organization" at bounding box center [1436, 263] width 114 height 28
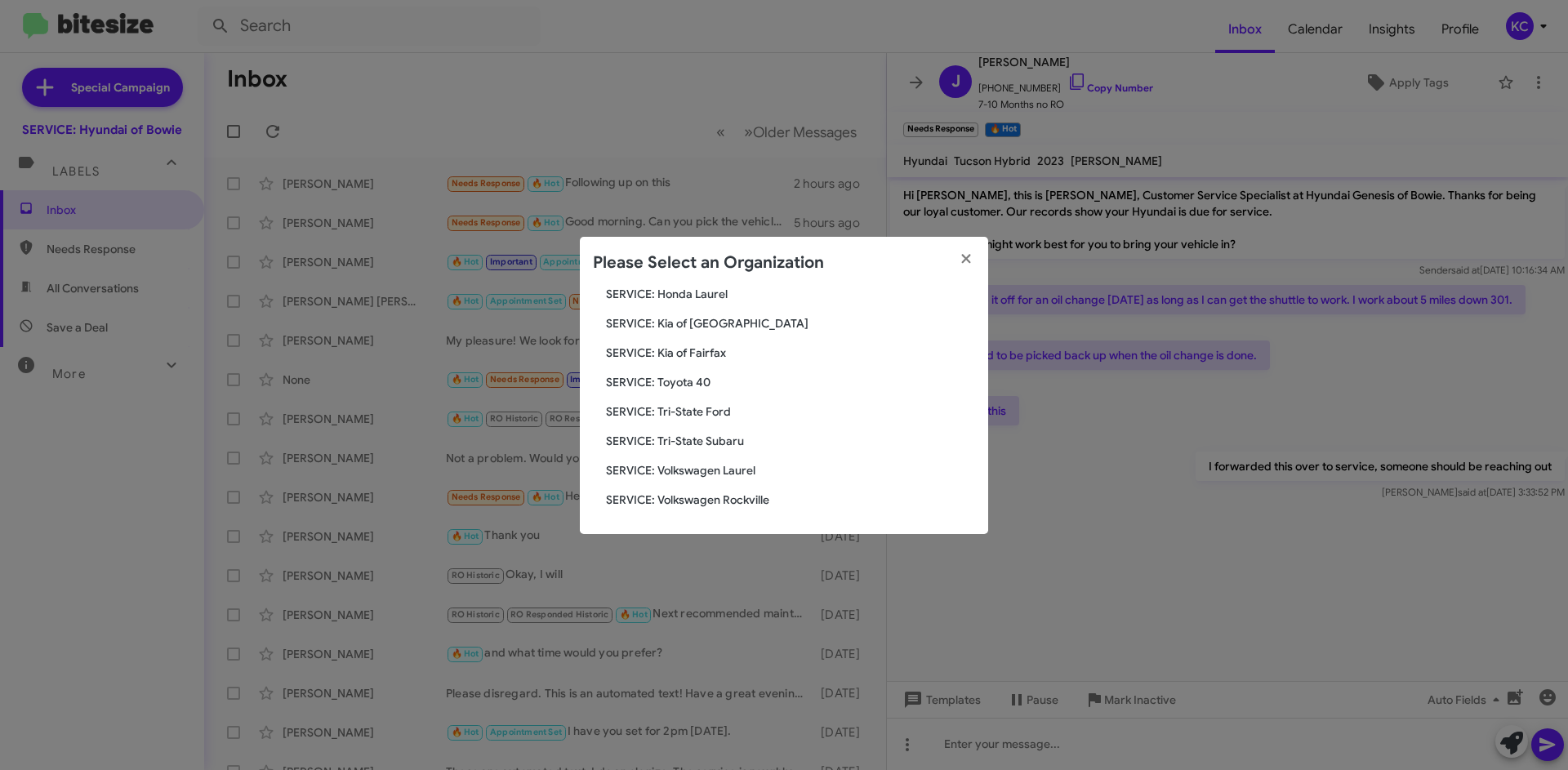
scroll to position [190, 0]
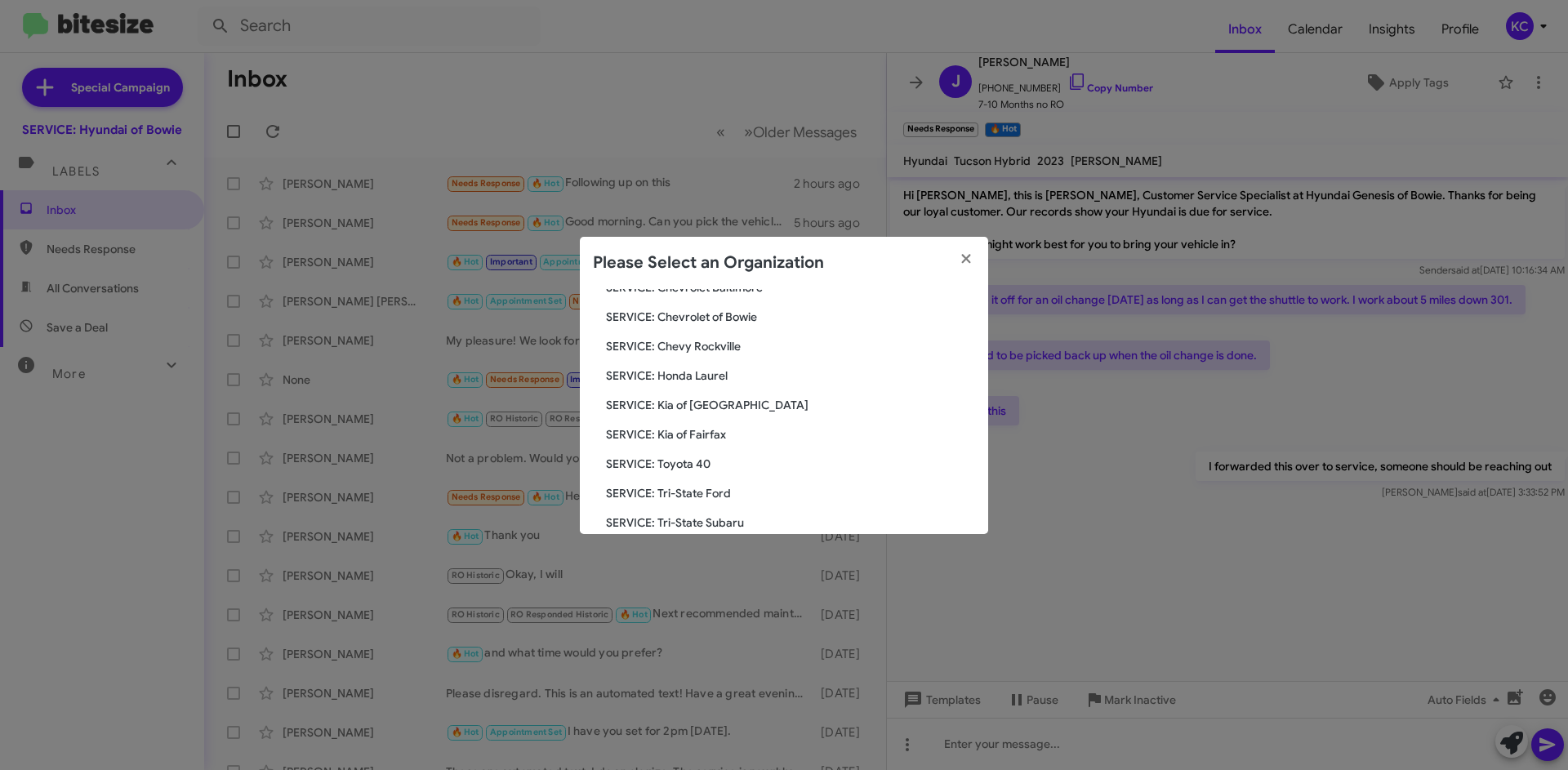
click at [717, 346] on span "SERVICE: Chevy Rockville" at bounding box center [791, 347] width 369 height 17
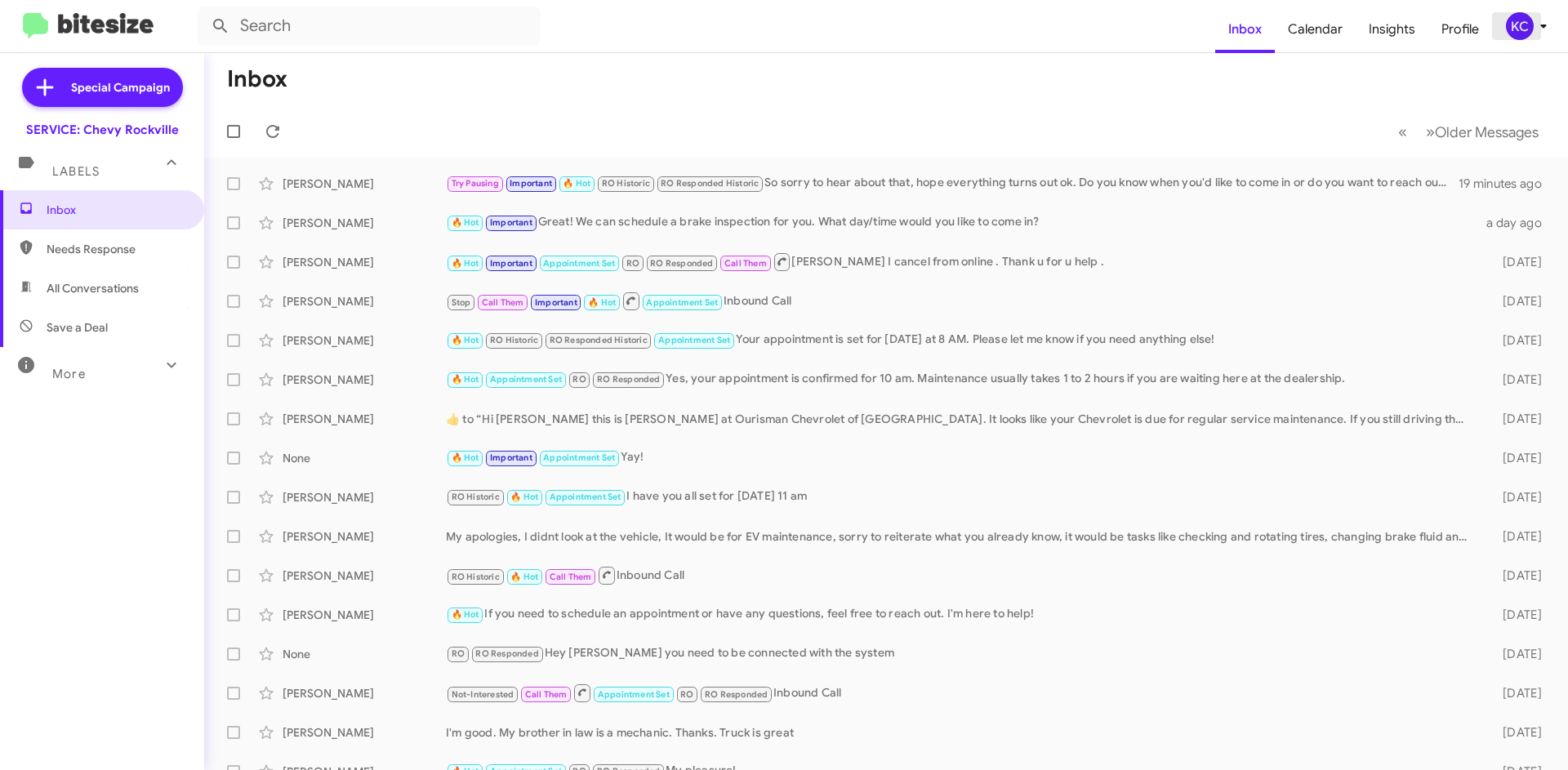
drag, startPoint x: 1499, startPoint y: 38, endPoint x: 1509, endPoint y: 31, distance: 12.2
click at [1503, 36] on button "KC" at bounding box center [1520, 26] width 58 height 28
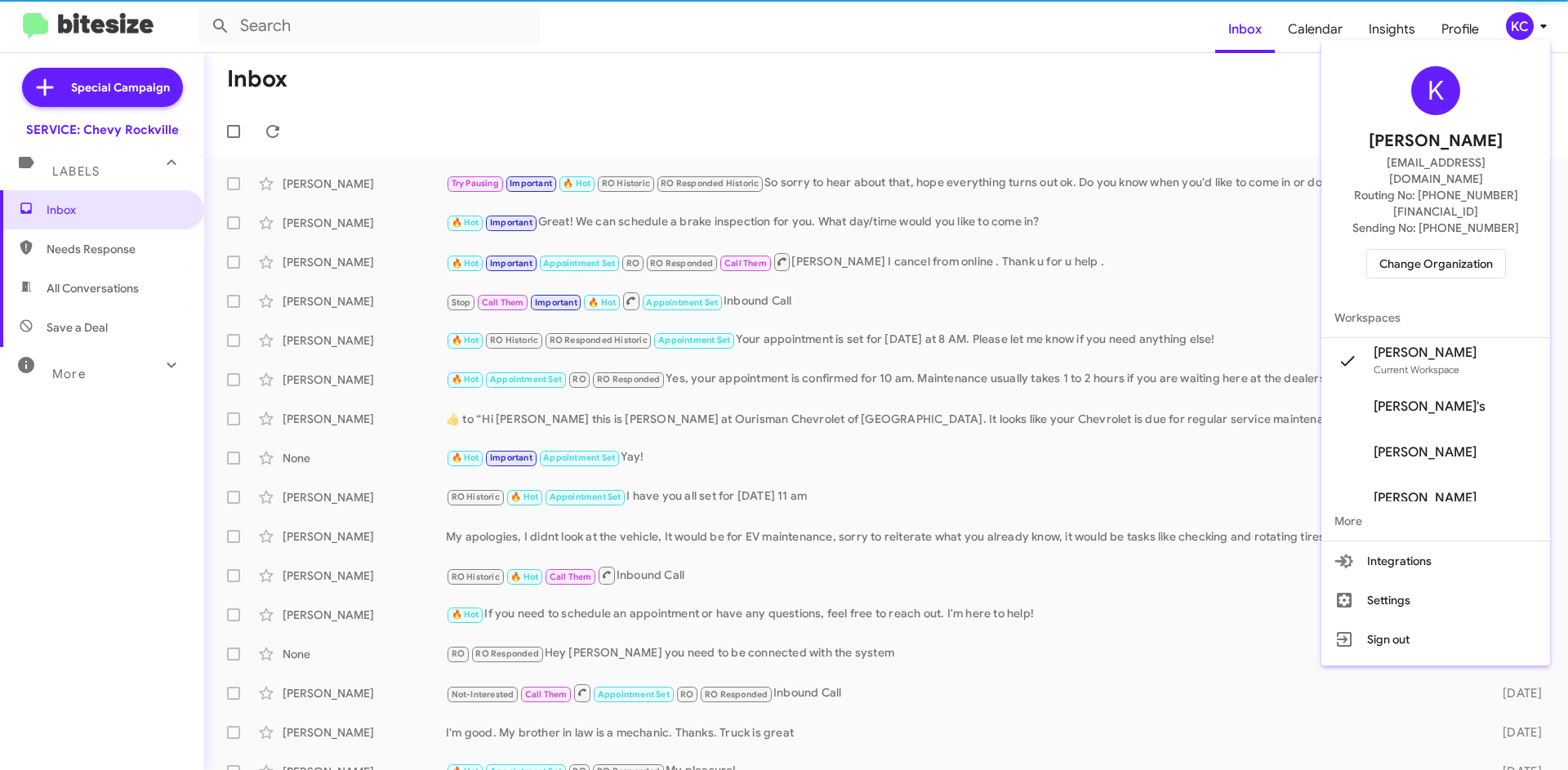
click at [1516, 24] on div at bounding box center [784, 385] width 1568 height 770
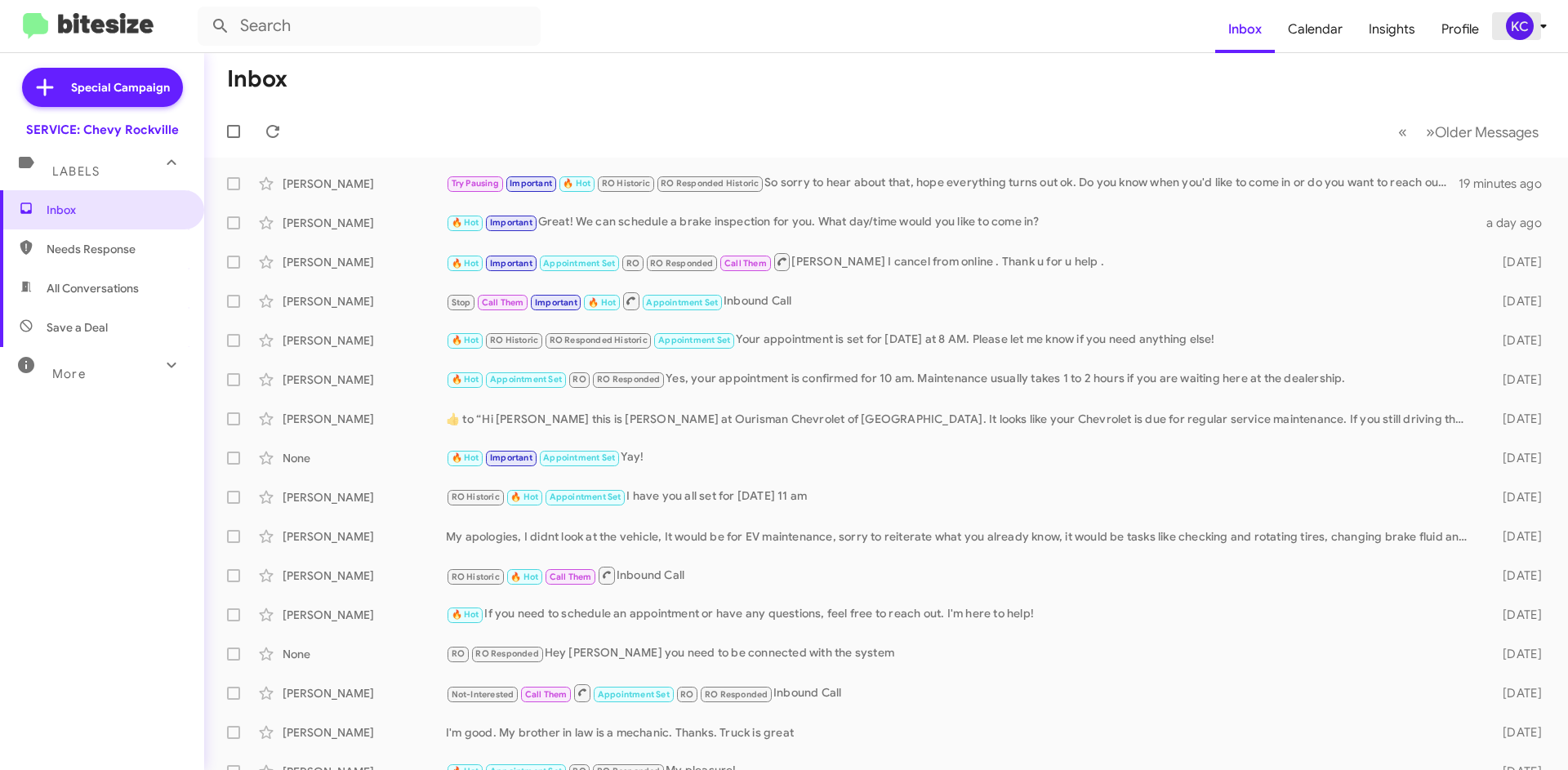
click at [1508, 26] on div "KC" at bounding box center [1520, 26] width 28 height 28
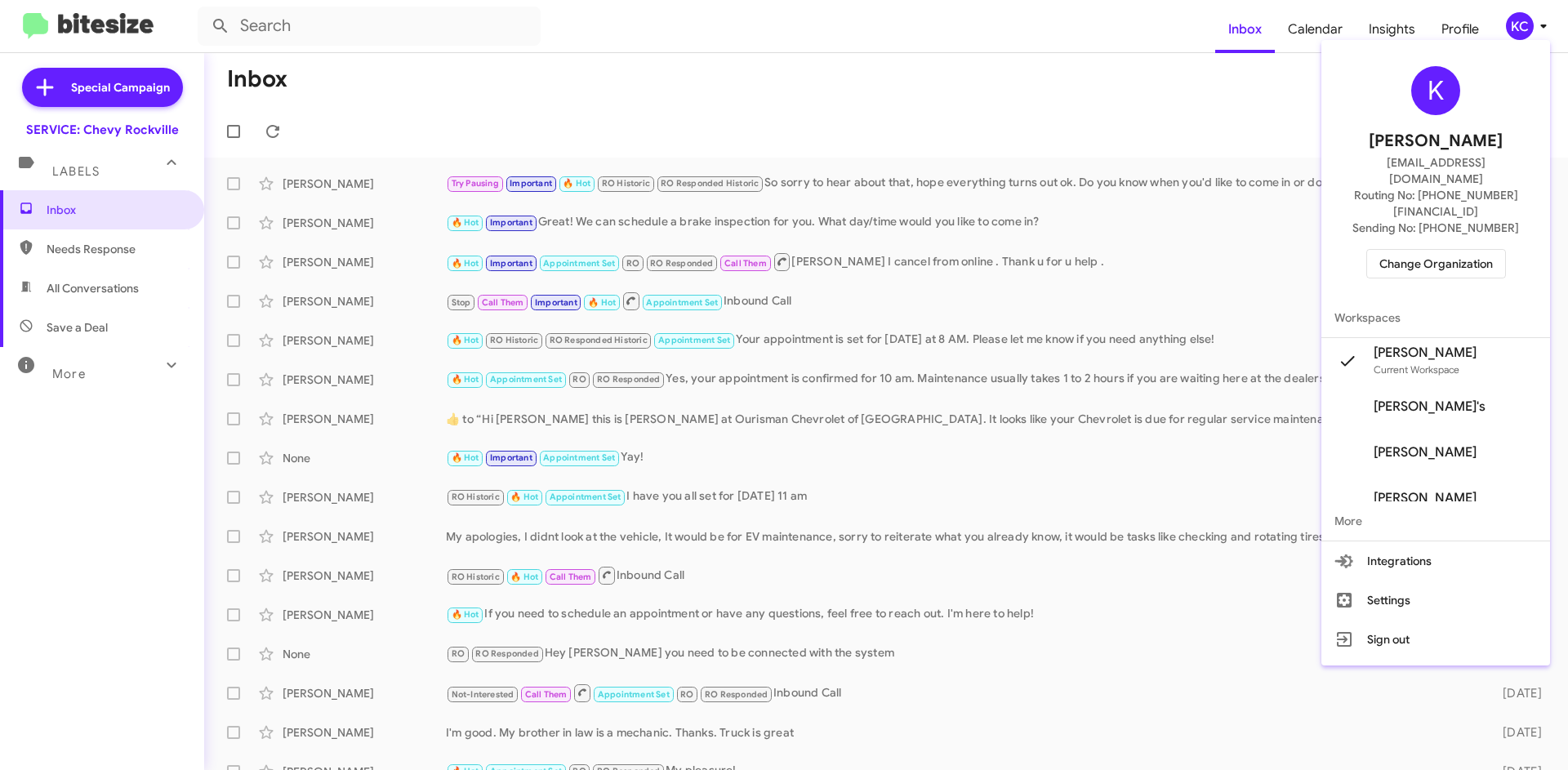
click at [1446, 250] on span "Change Organization" at bounding box center [1436, 263] width 114 height 28
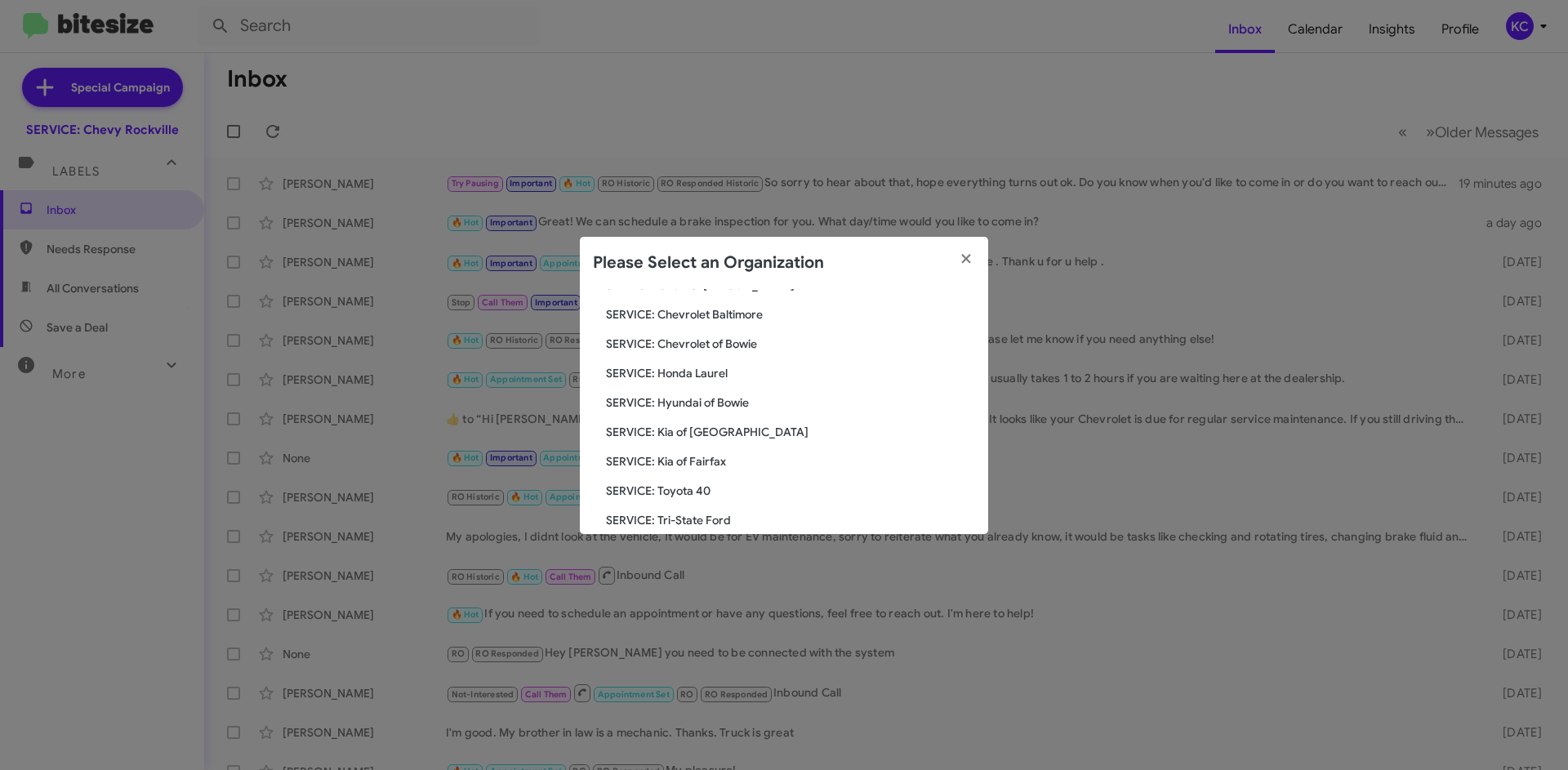
scroll to position [82, 0]
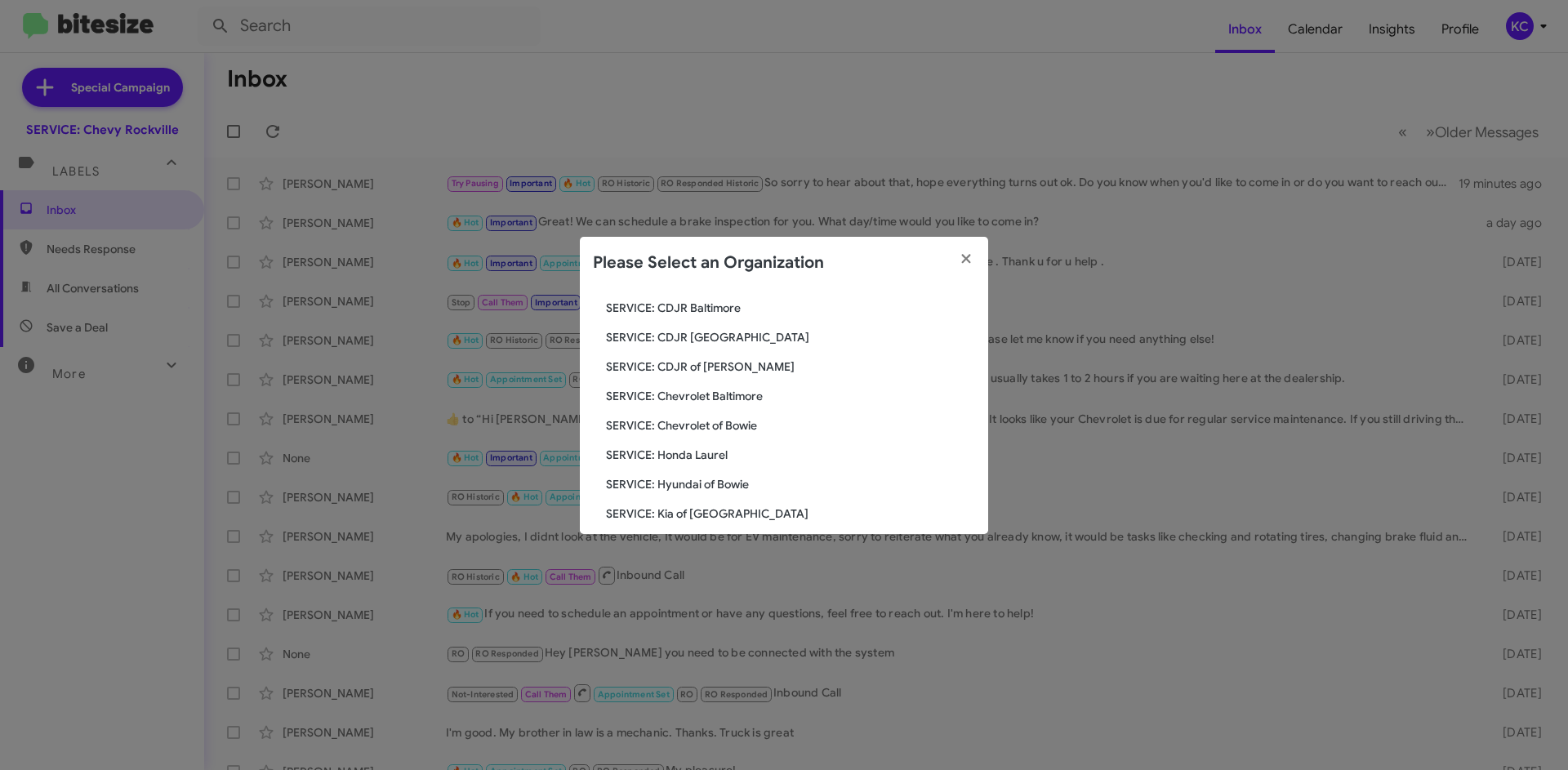
click at [748, 421] on span "SERVICE: Chevrolet of Bowie" at bounding box center [791, 426] width 369 height 17
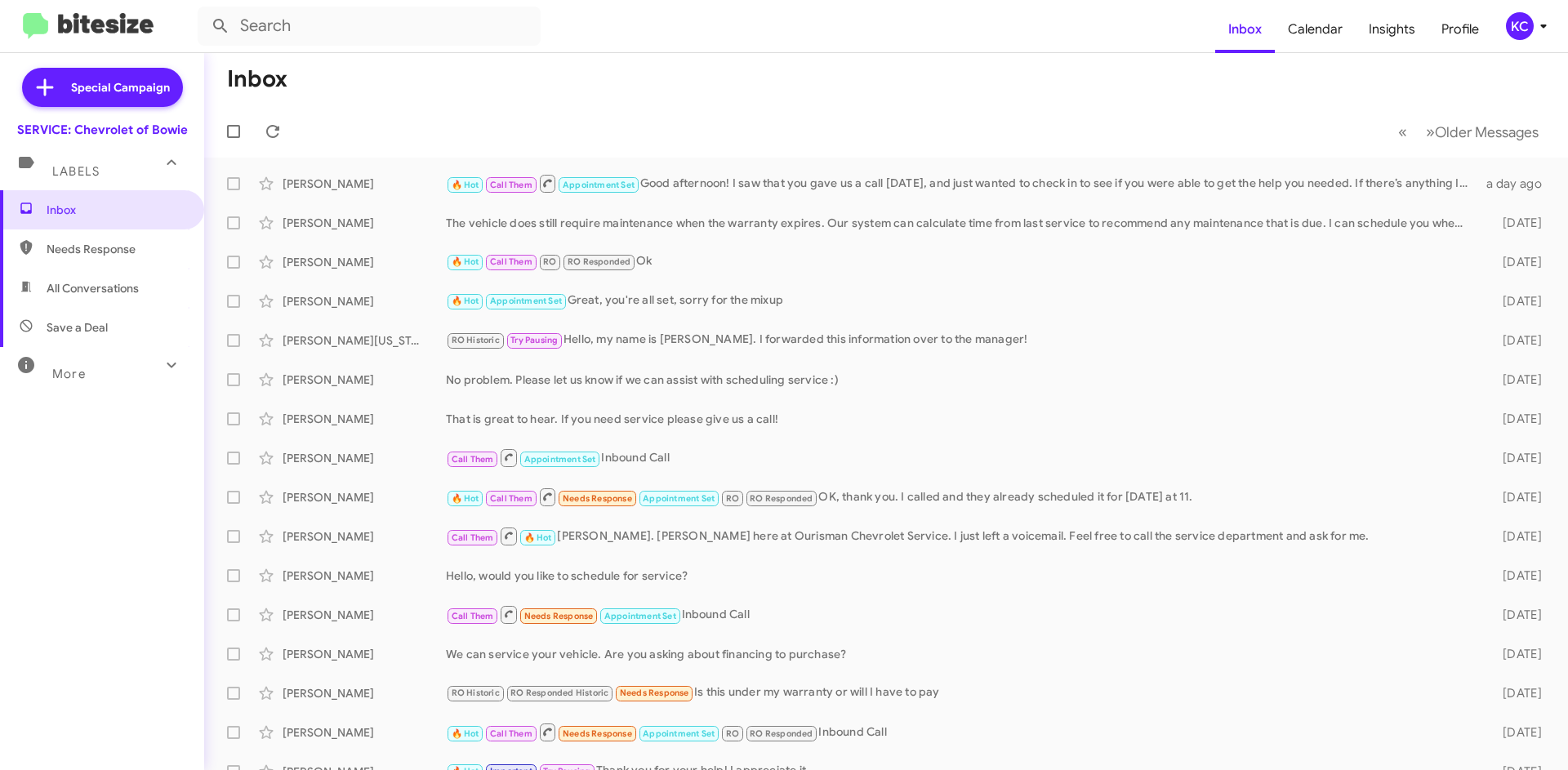
click at [1523, 31] on div "KC" at bounding box center [1520, 26] width 28 height 28
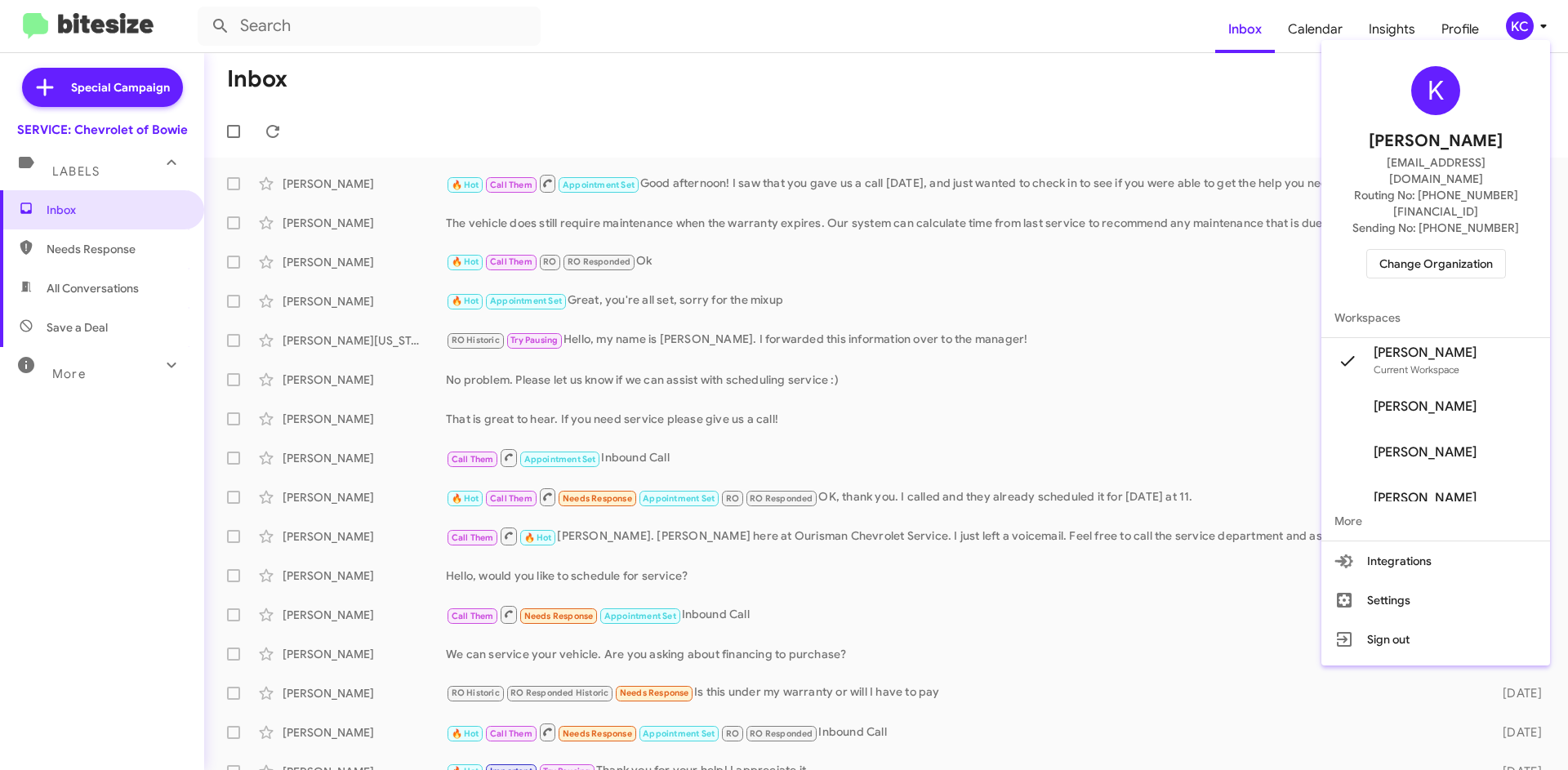
click at [1444, 250] on span "Change Organization" at bounding box center [1436, 263] width 114 height 28
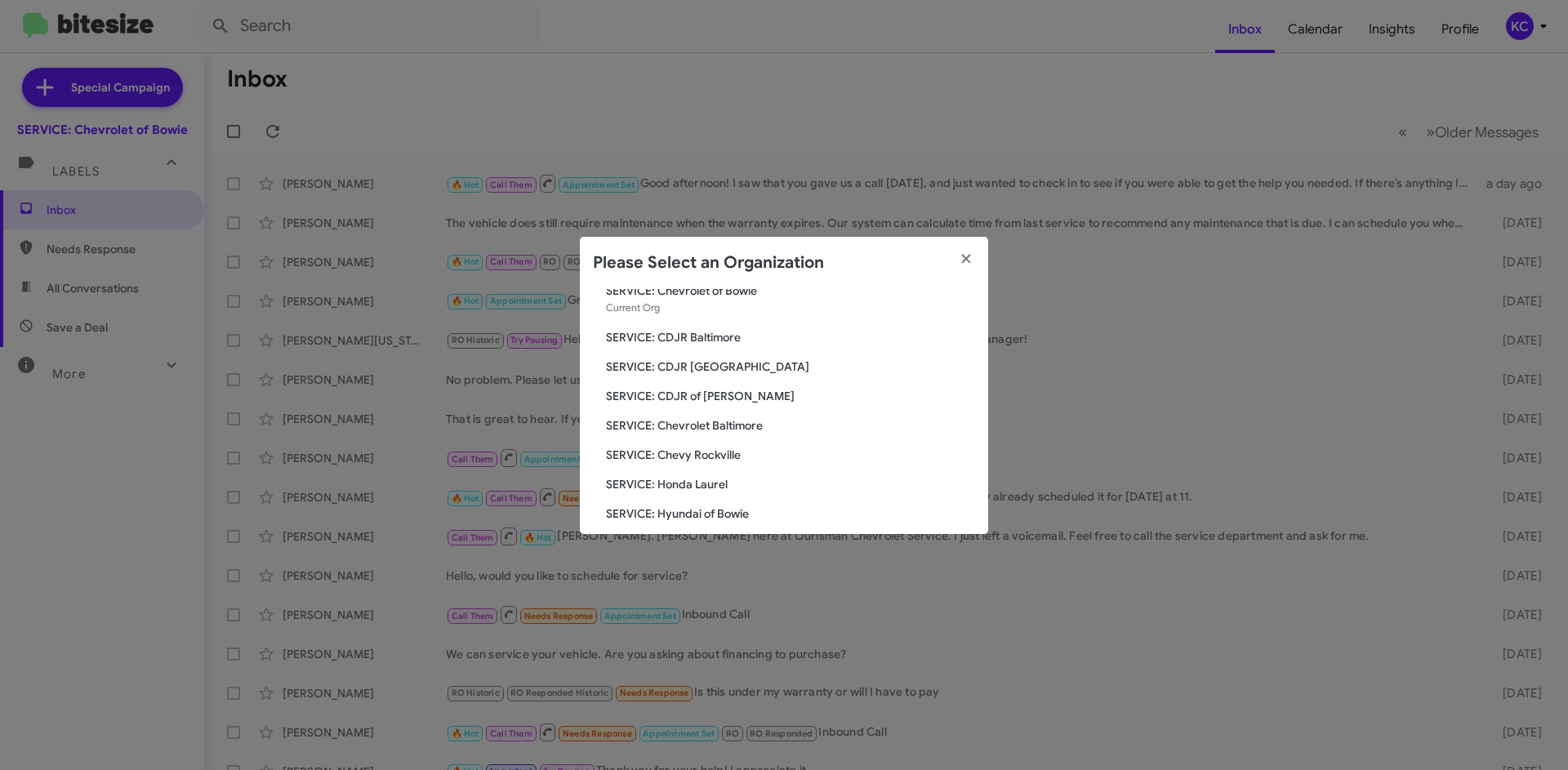
scroll to position [82, 0]
click at [723, 393] on span "SERVICE: Chevrolet Baltimore" at bounding box center [791, 396] width 369 height 17
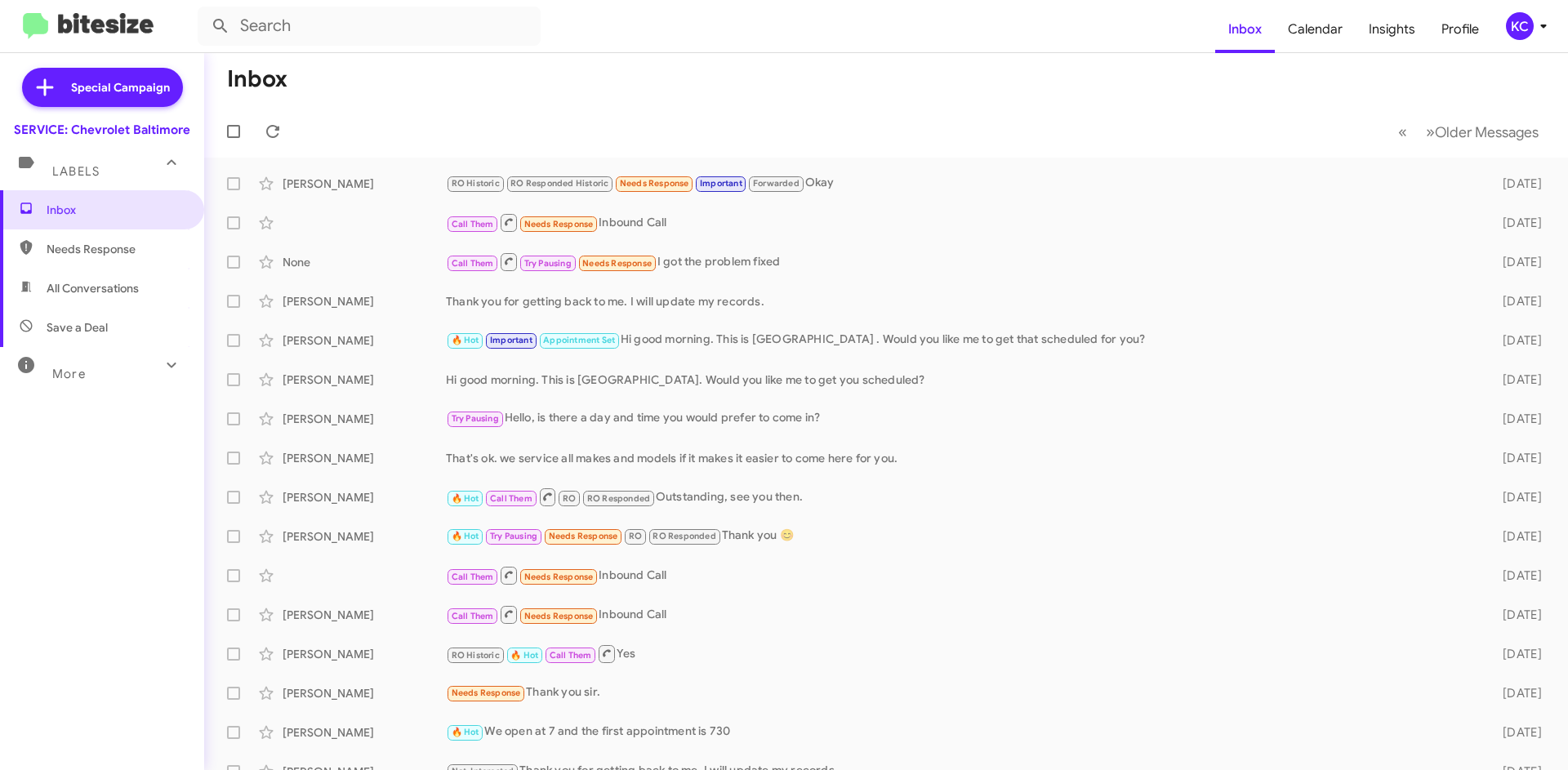
click at [1525, 32] on div "KC" at bounding box center [1520, 26] width 28 height 28
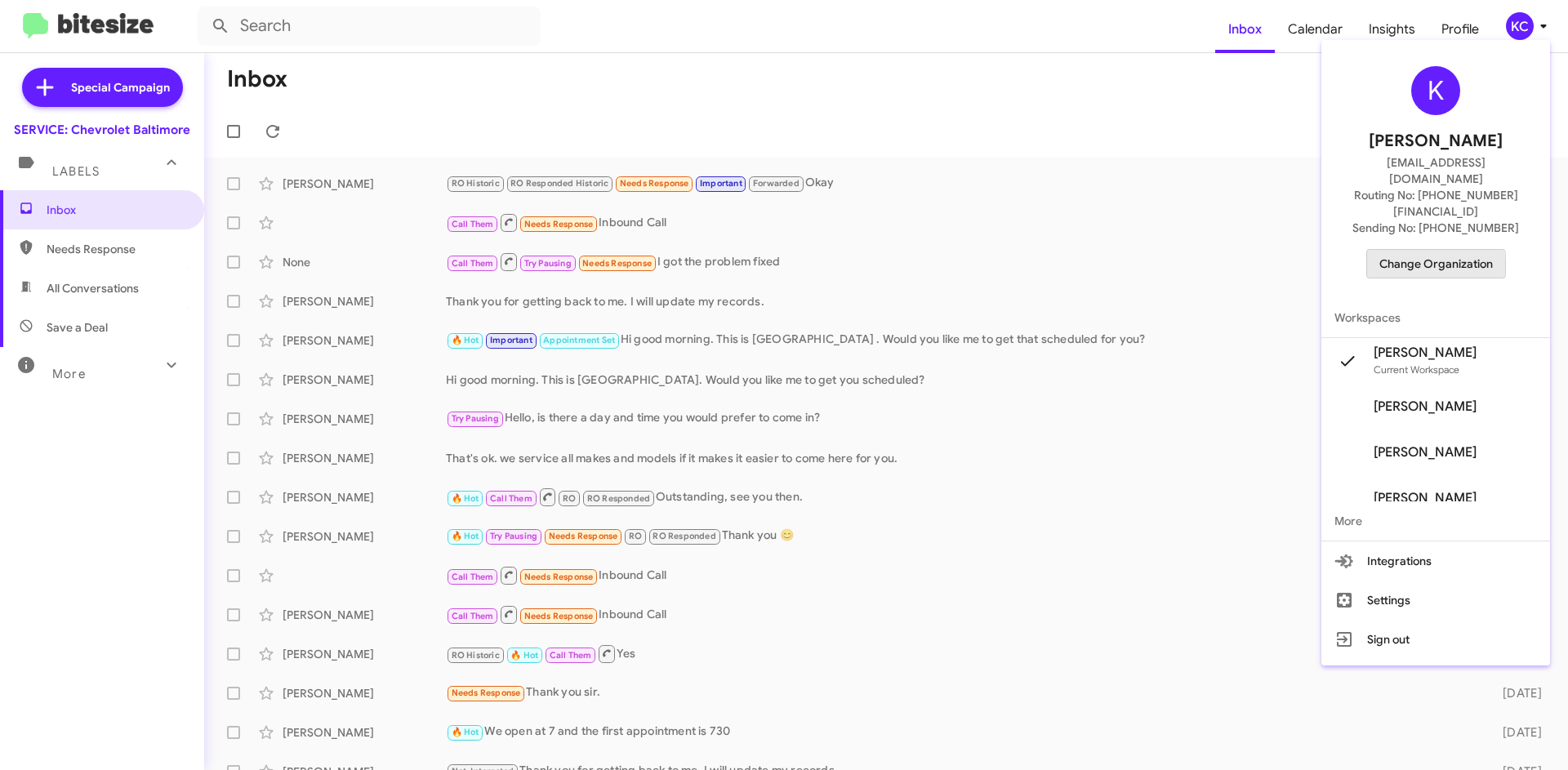
click at [1421, 250] on span "Change Organization" at bounding box center [1436, 263] width 114 height 28
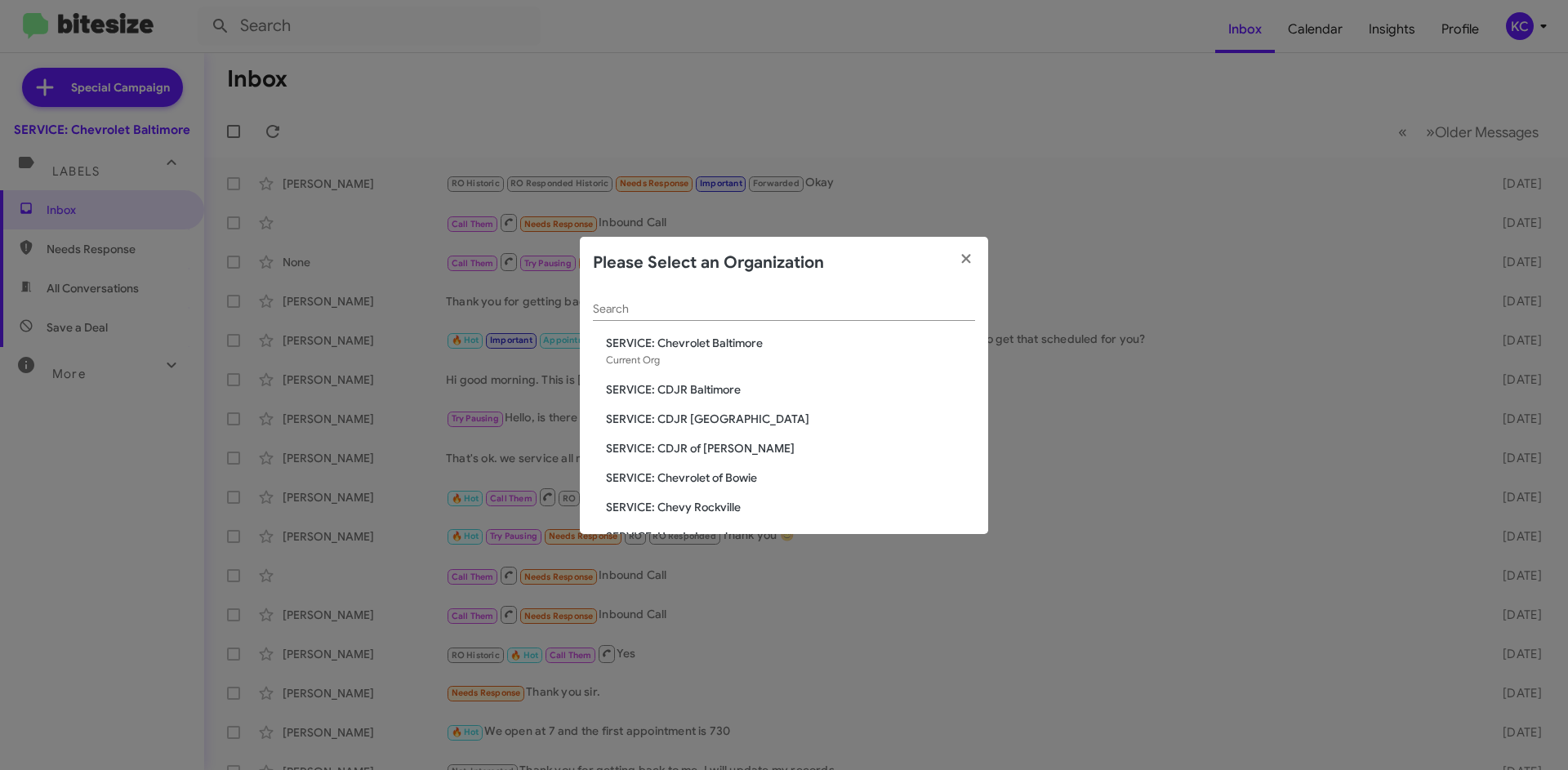
click at [707, 453] on span "SERVICE: CDJR of [PERSON_NAME]" at bounding box center [791, 448] width 369 height 17
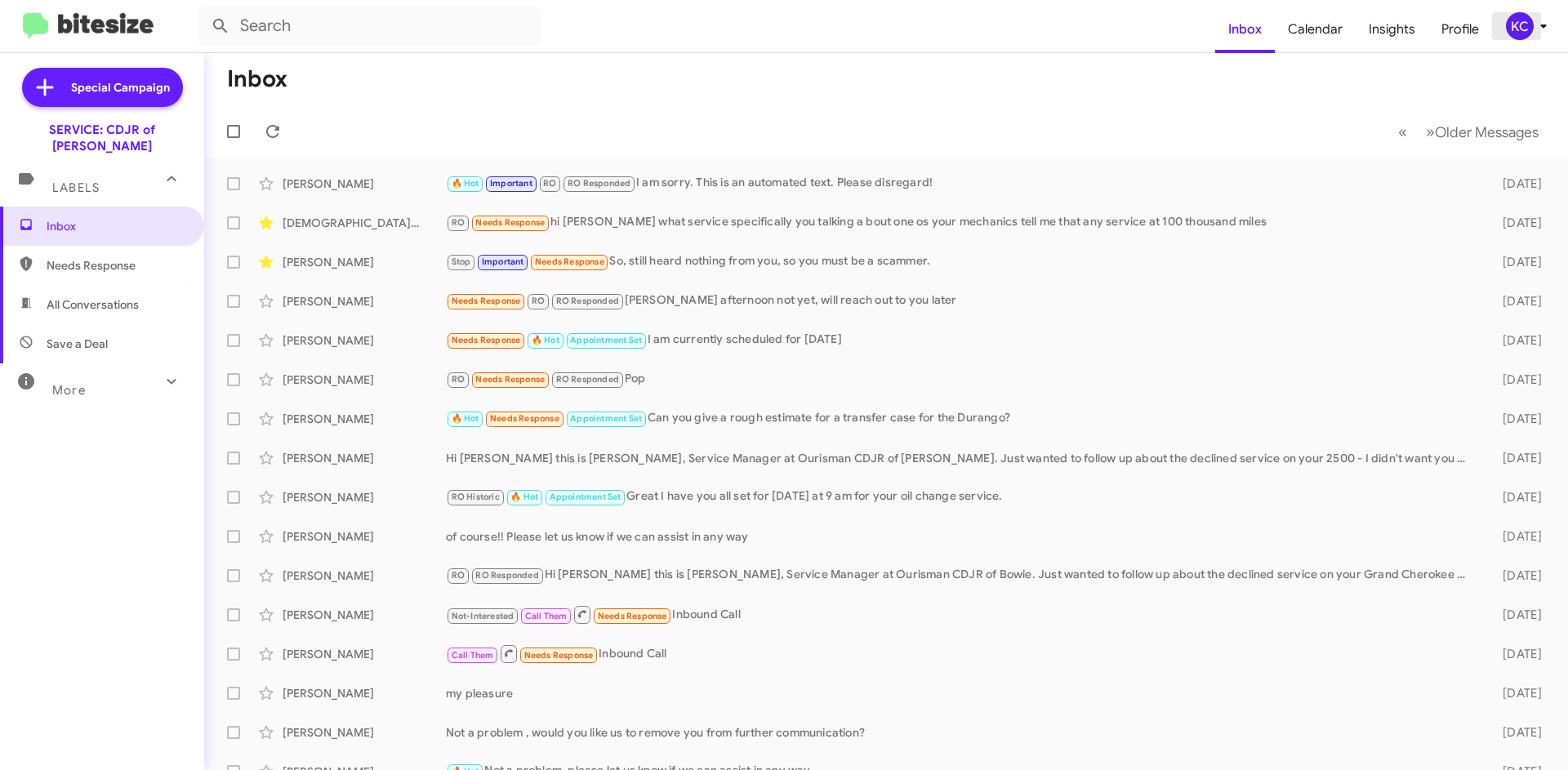
click at [1512, 28] on div "KC" at bounding box center [1520, 26] width 28 height 28
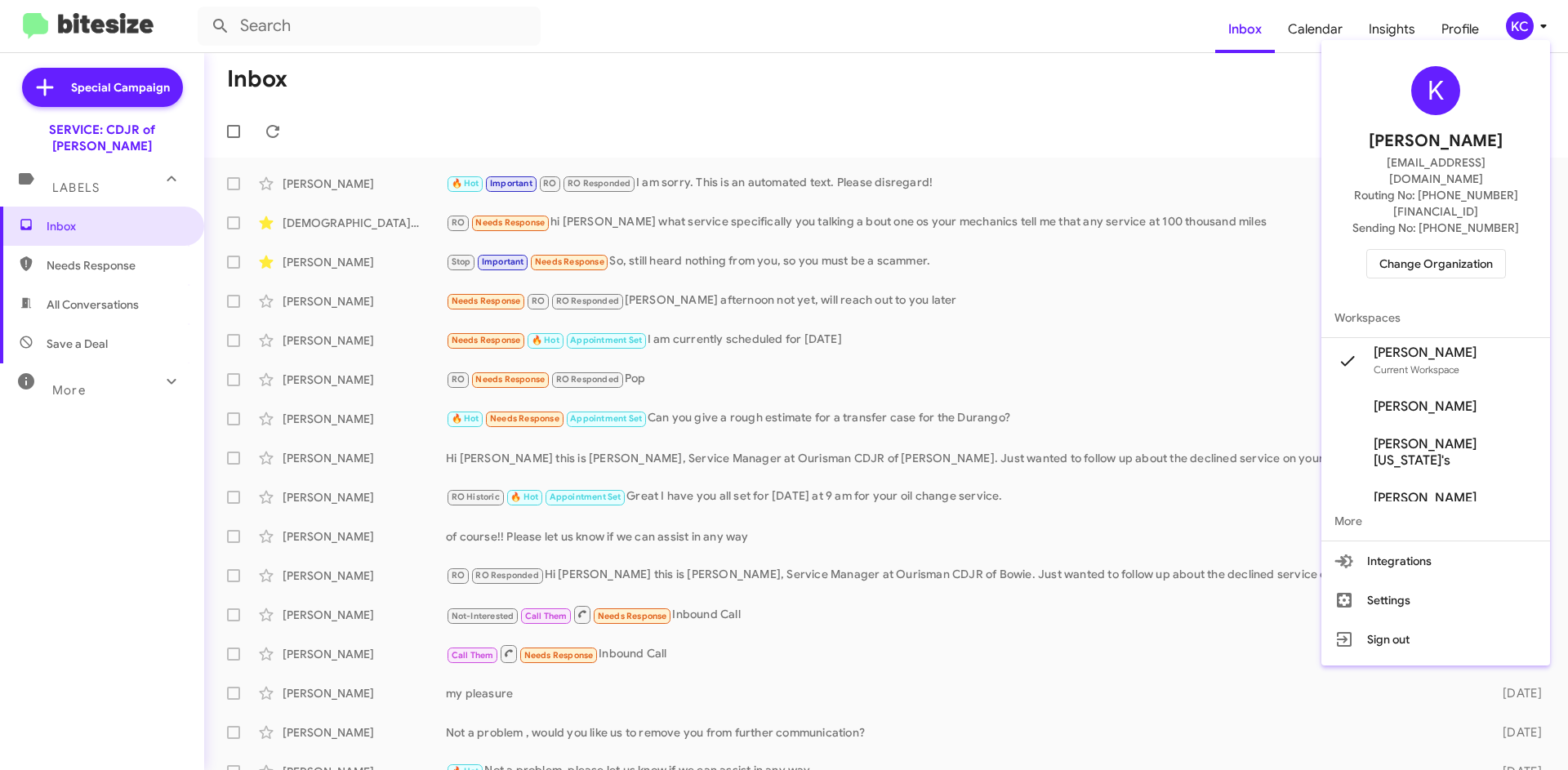
click at [1434, 250] on span "Change Organization" at bounding box center [1436, 263] width 114 height 28
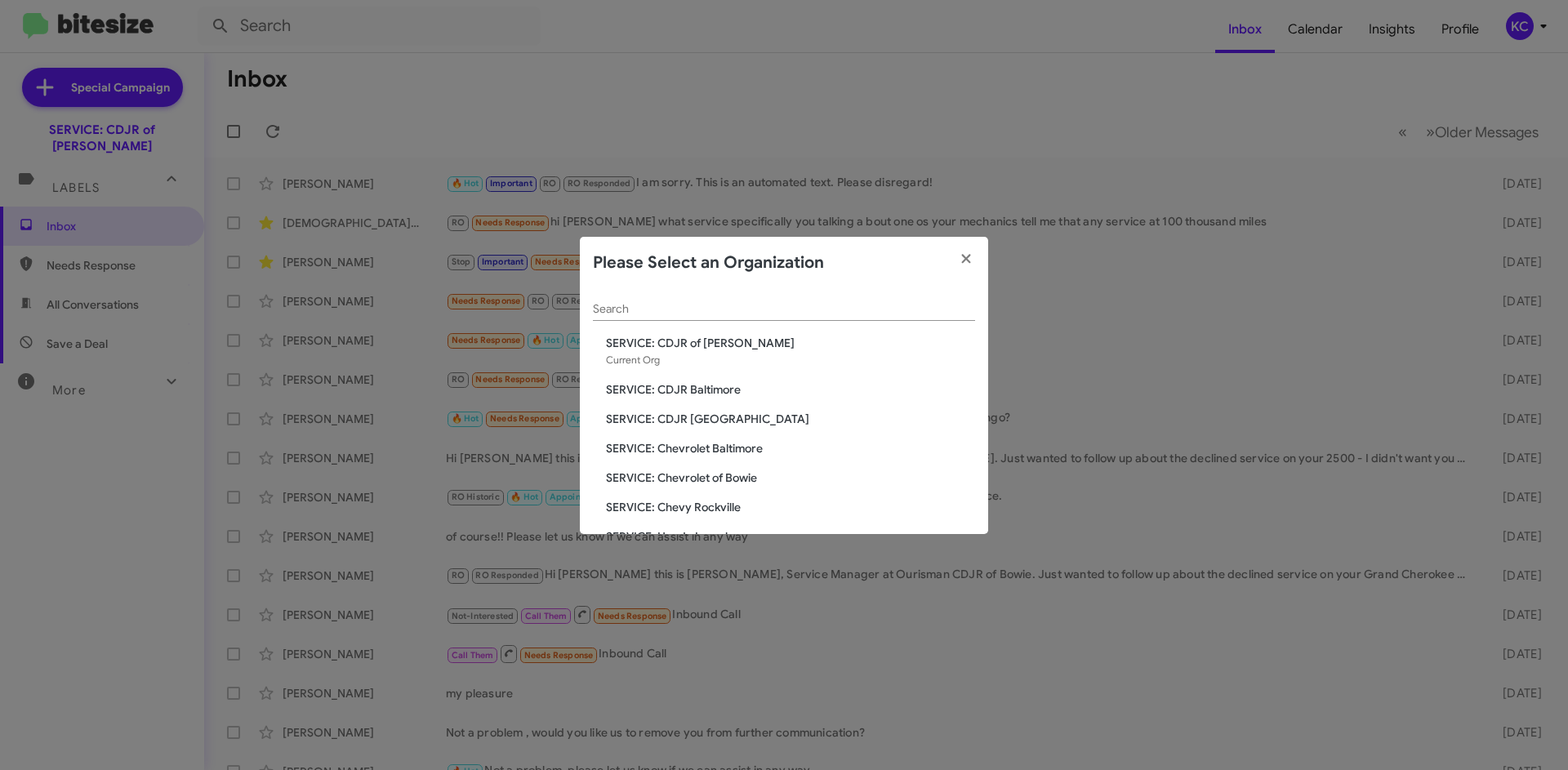
click at [697, 415] on span "SERVICE: CDJR [GEOGRAPHIC_DATA]" at bounding box center [791, 419] width 369 height 17
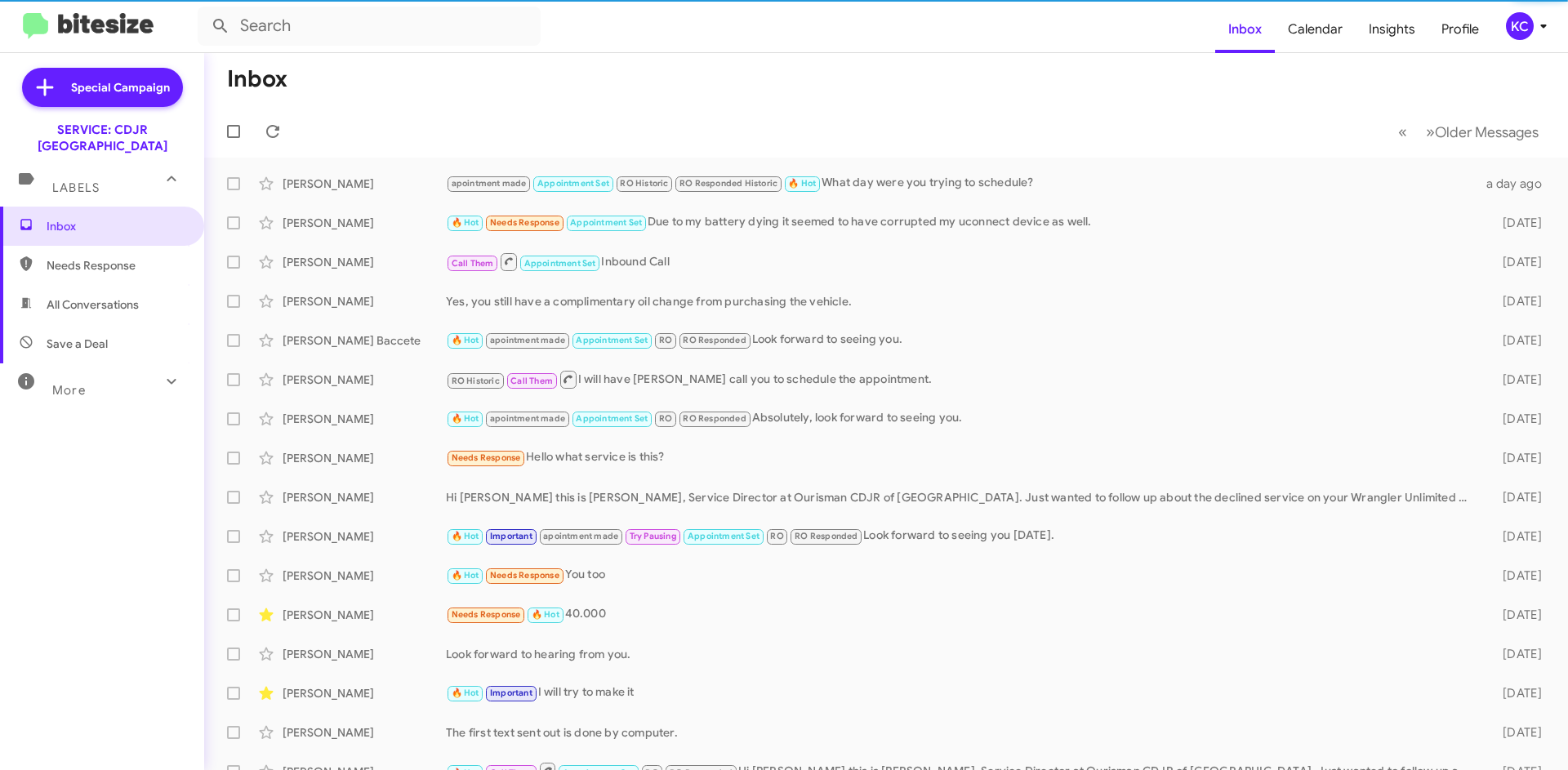
click at [1516, 28] on div "KC" at bounding box center [1520, 26] width 28 height 28
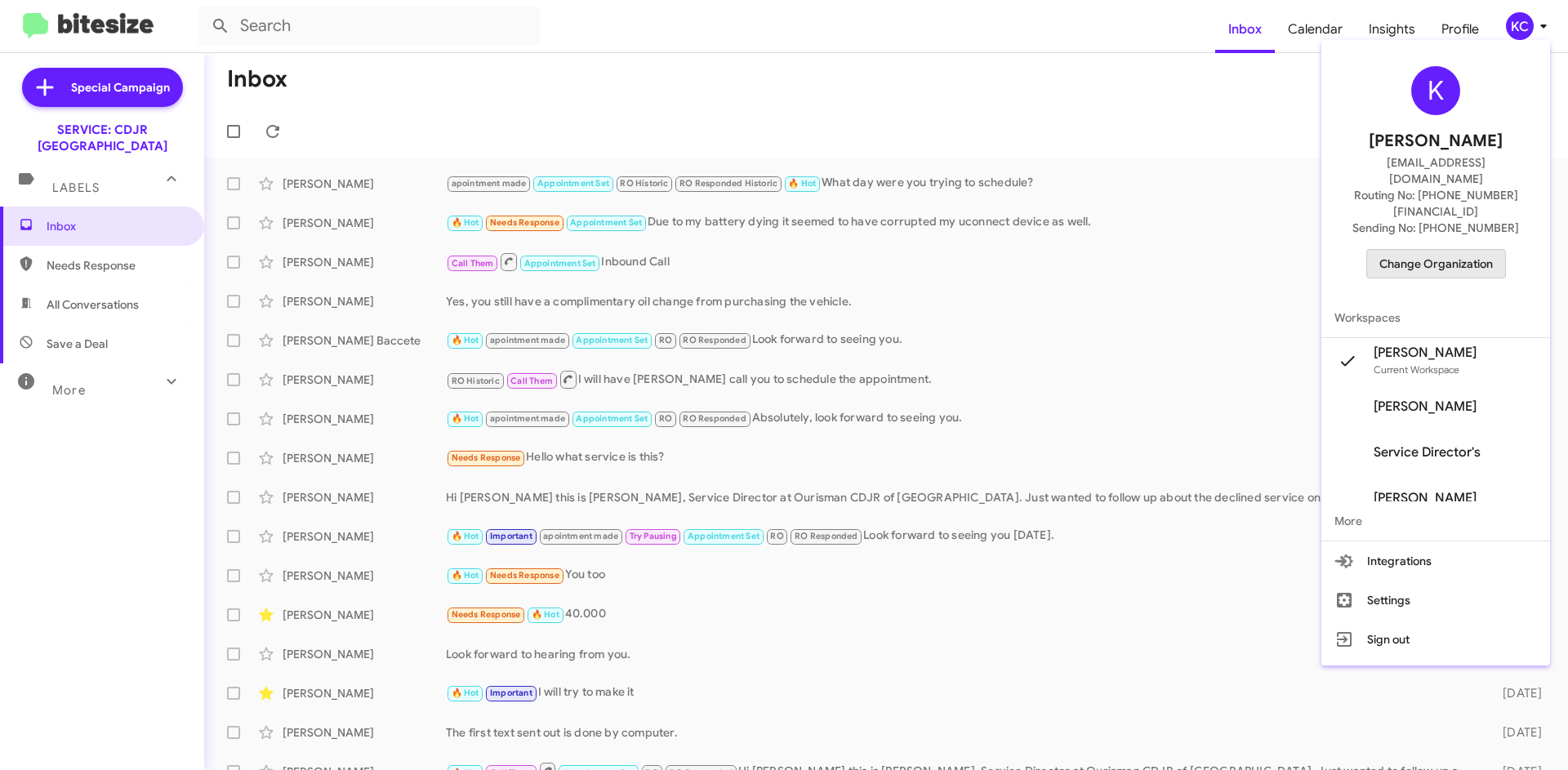
click at [1445, 250] on span "Change Organization" at bounding box center [1436, 263] width 114 height 28
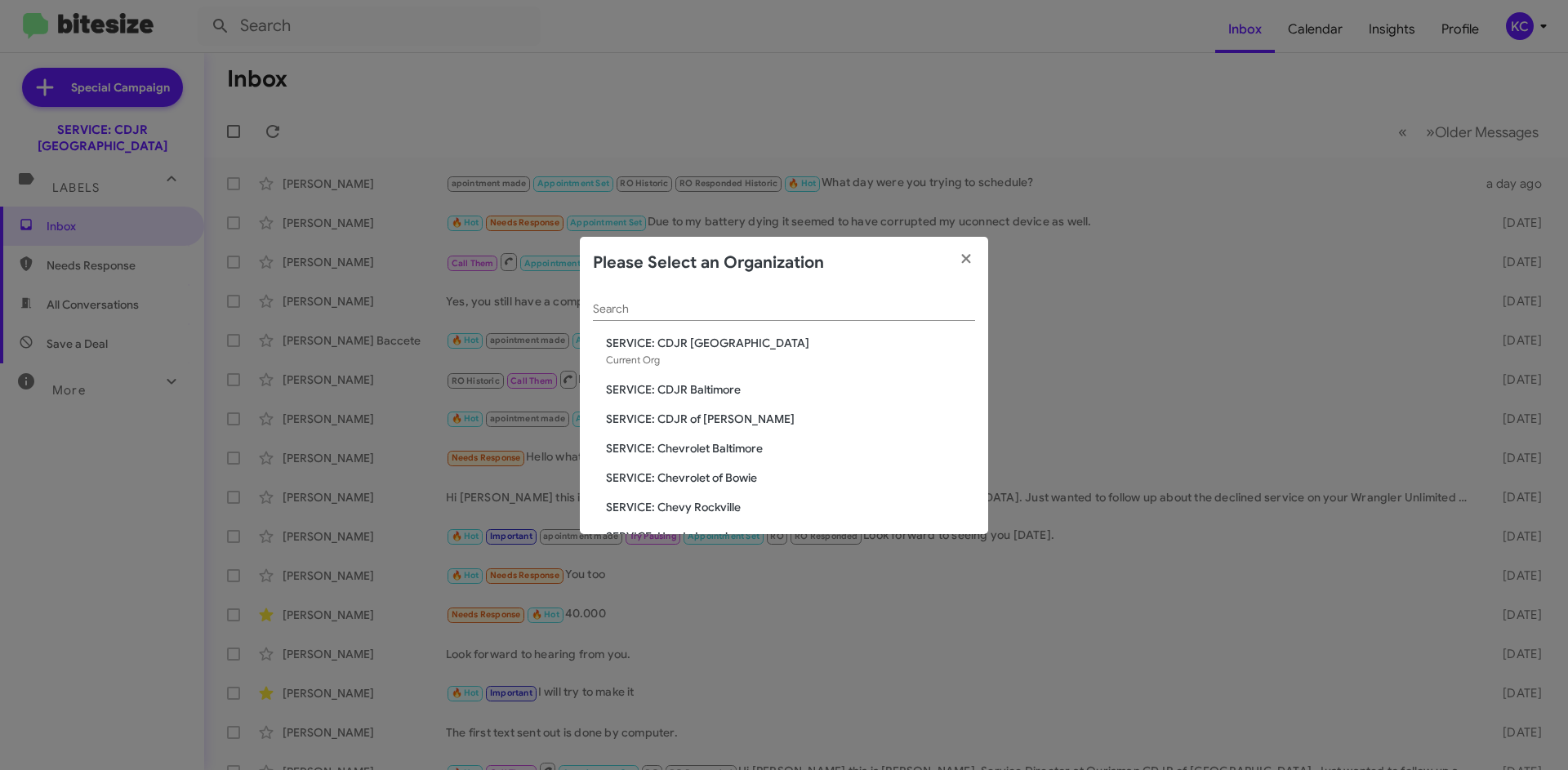
click at [669, 388] on span "SERVICE: CDJR Baltimore" at bounding box center [791, 390] width 369 height 17
